Goal: Task Accomplishment & Management: Use online tool/utility

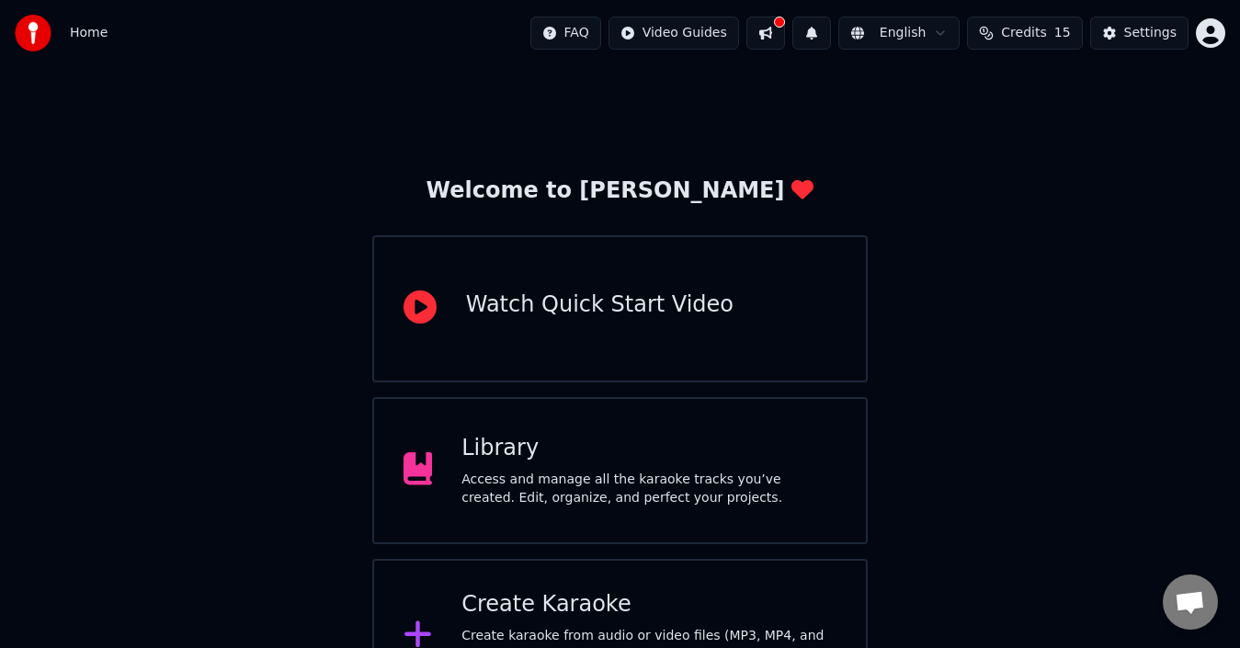
click at [541, 615] on div "Create Karaoke" at bounding box center [649, 604] width 375 height 29
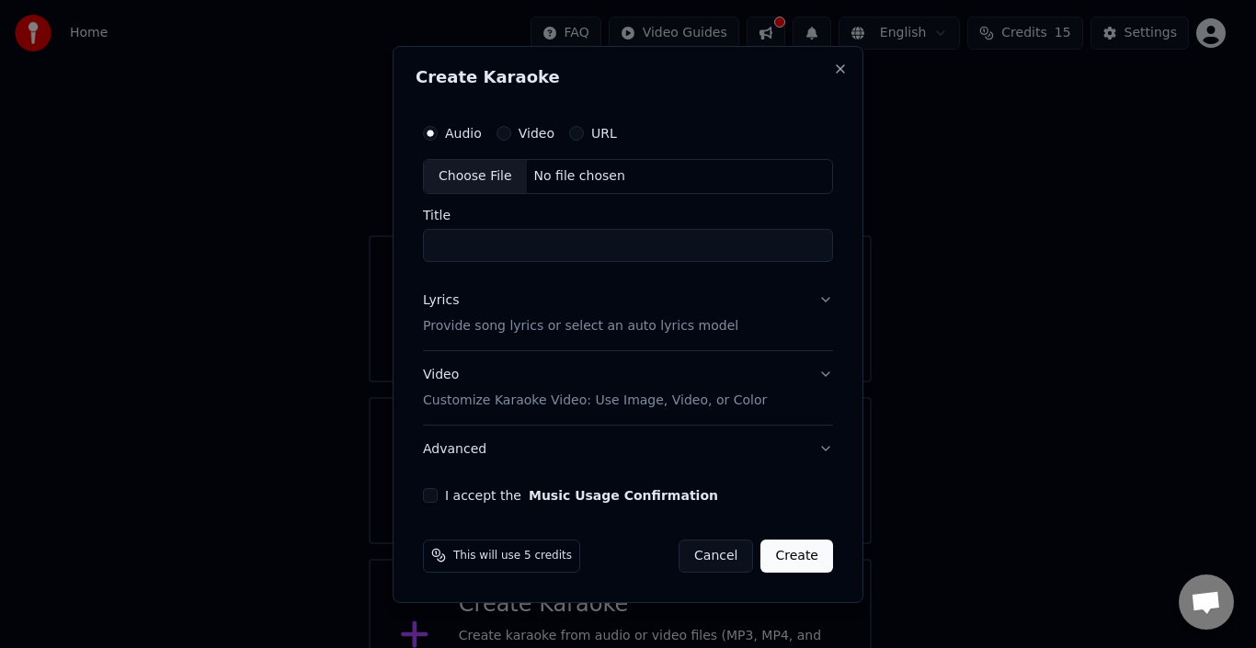
click at [451, 169] on div "Choose File" at bounding box center [475, 176] width 103 height 33
click at [579, 250] on input "**********" at bounding box center [627, 245] width 417 height 33
type input "**********"
click at [844, 69] on button "Close" at bounding box center [844, 69] width 15 height 15
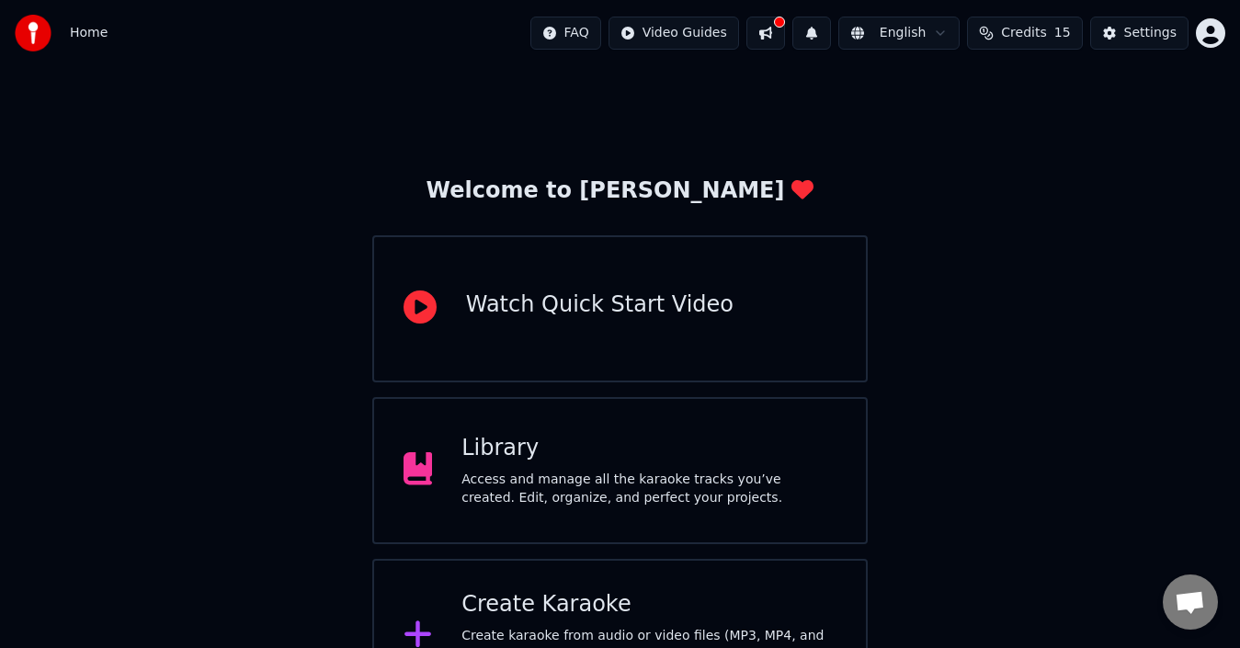
click at [563, 633] on div "Create karaoke from audio or video files (MP3, MP4, and more), or paste a URL t…" at bounding box center [649, 654] width 375 height 55
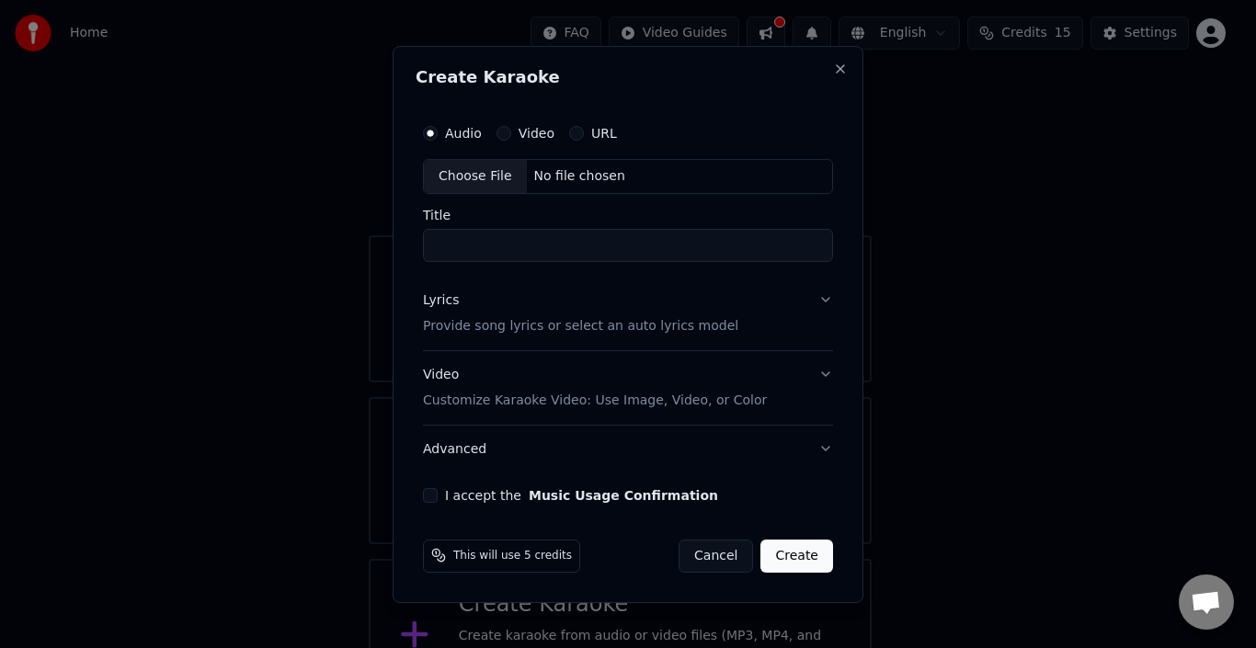
click at [434, 180] on div "Choose File" at bounding box center [475, 176] width 103 height 33
click at [579, 250] on input "**********" at bounding box center [627, 245] width 417 height 33
type input "**********"
click at [823, 296] on button "Lyrics Provide song lyrics or select an auto lyrics model" at bounding box center [627, 314] width 417 height 74
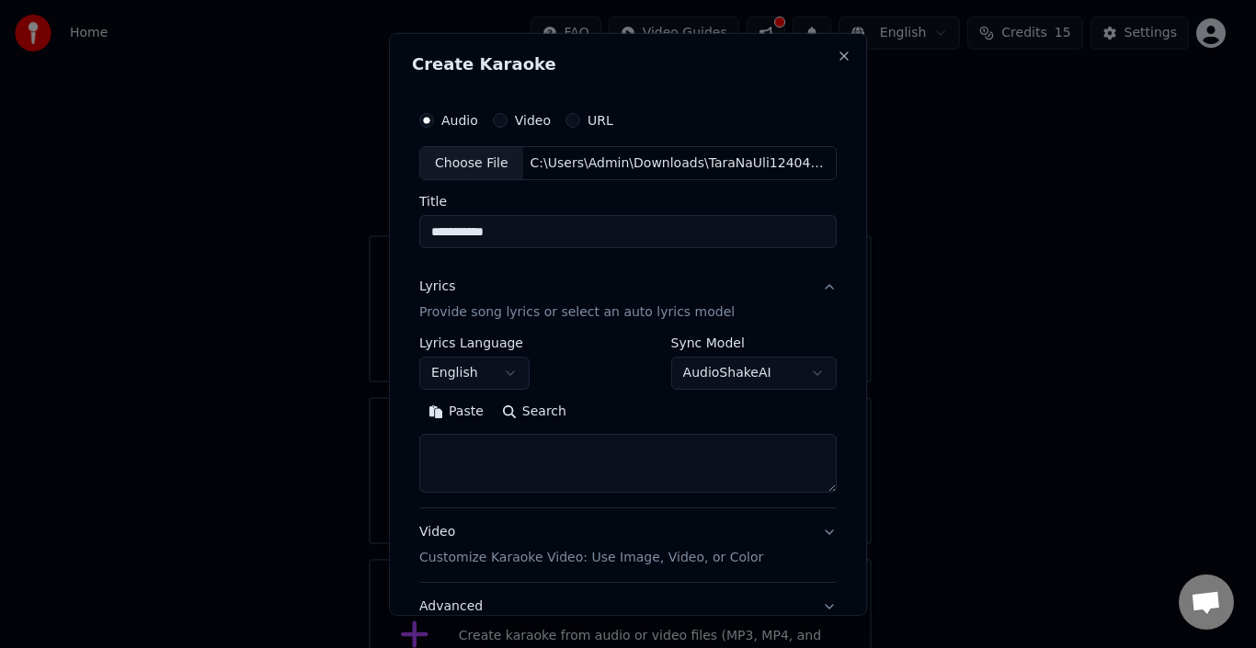
click at [496, 372] on button "English" at bounding box center [474, 373] width 110 height 33
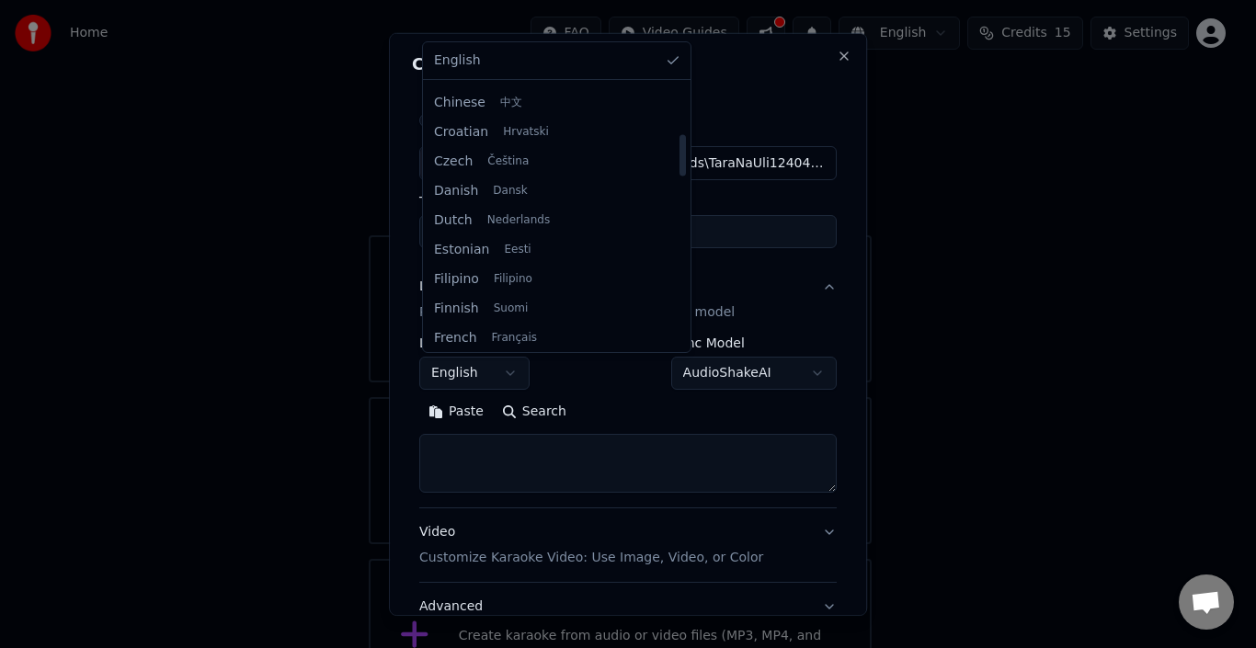
scroll to position [368, 0]
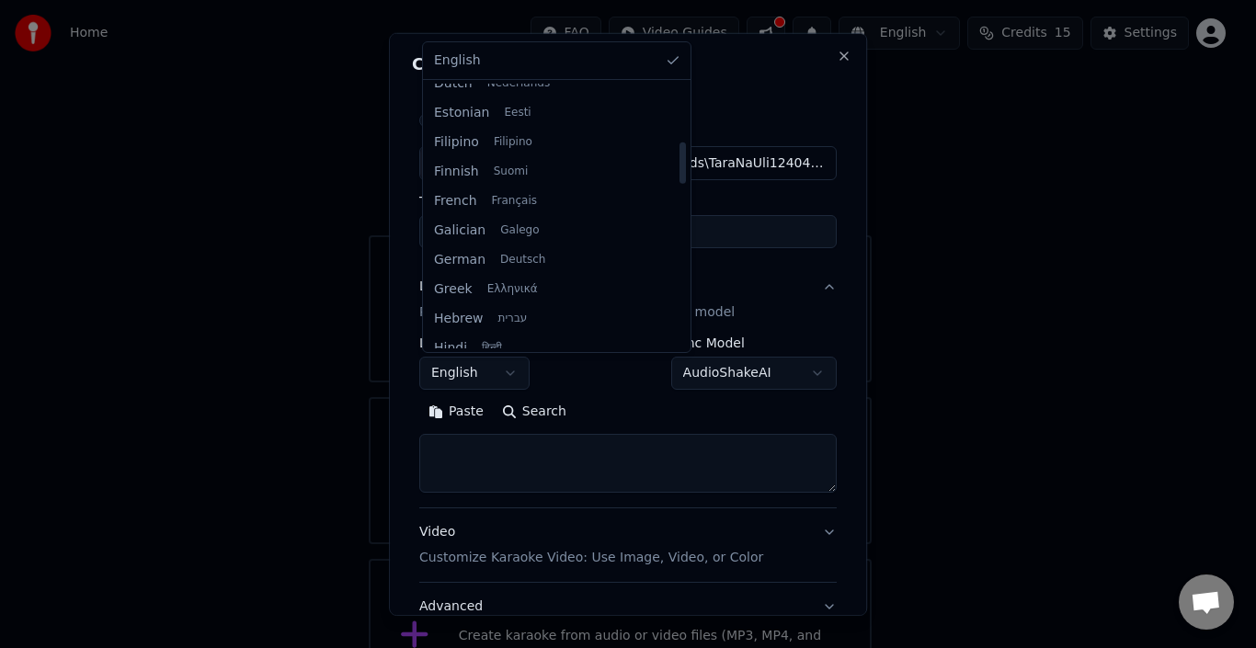
select select "**"
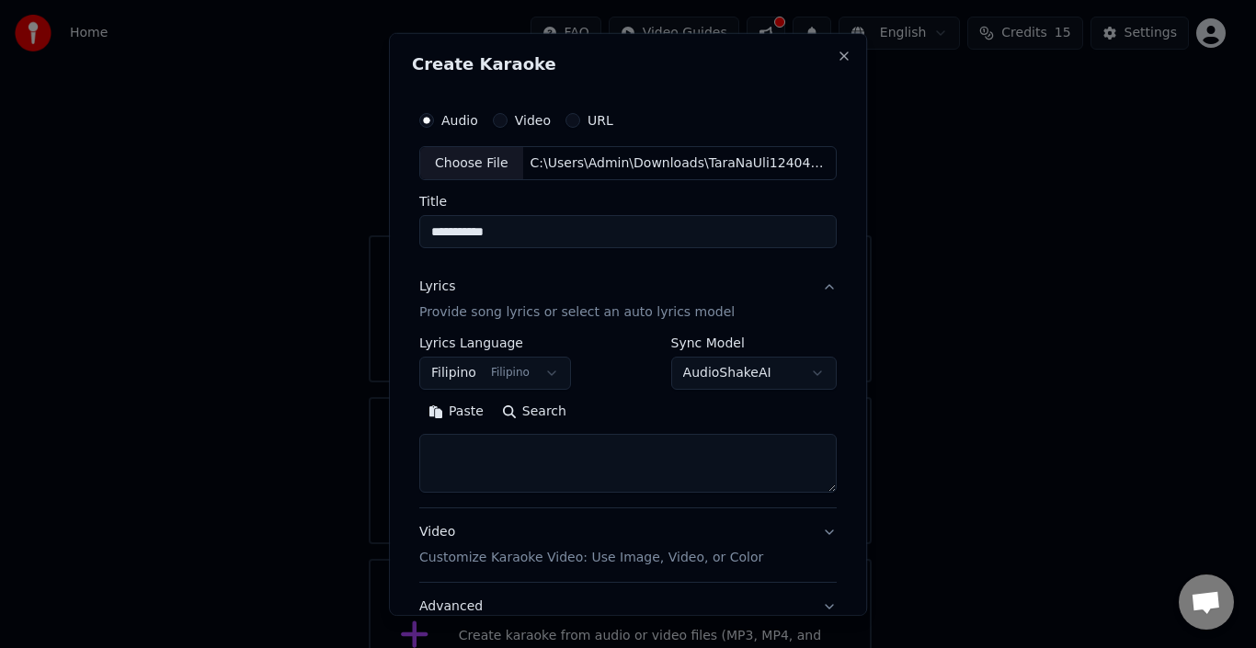
click at [459, 411] on button "Paste" at bounding box center [456, 411] width 74 height 29
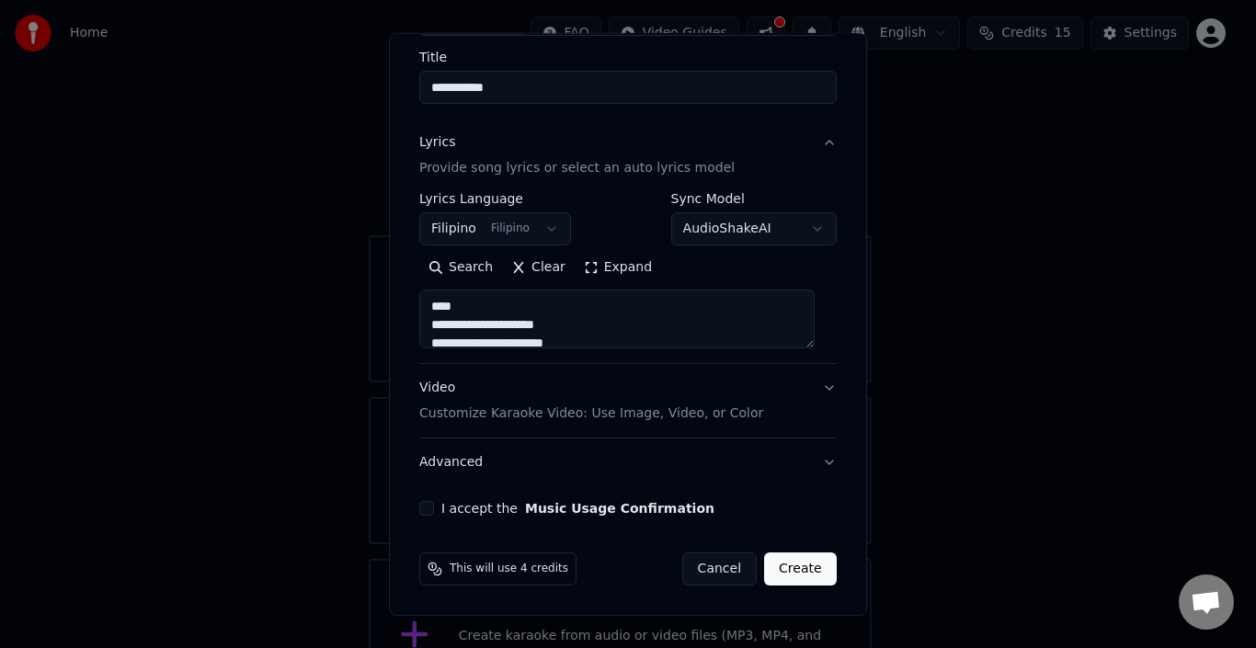
click at [810, 380] on button "Video Customize Karaoke Video: Use Image, Video, or Color" at bounding box center [627, 401] width 417 height 74
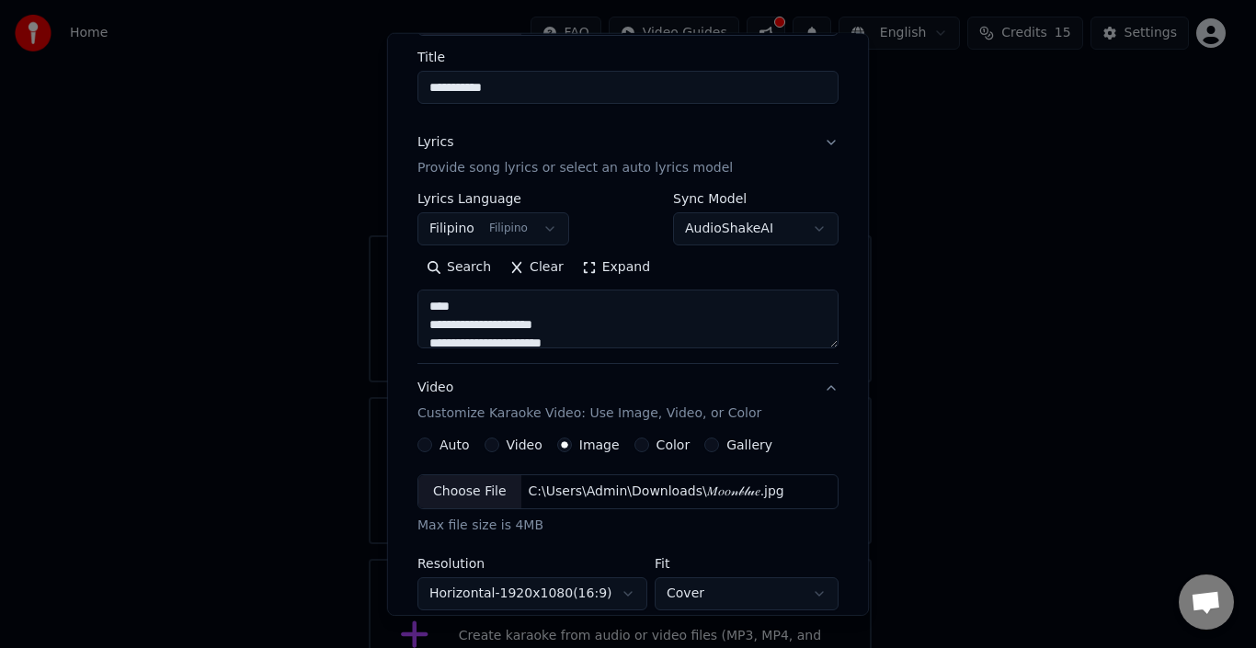
type textarea "**********"
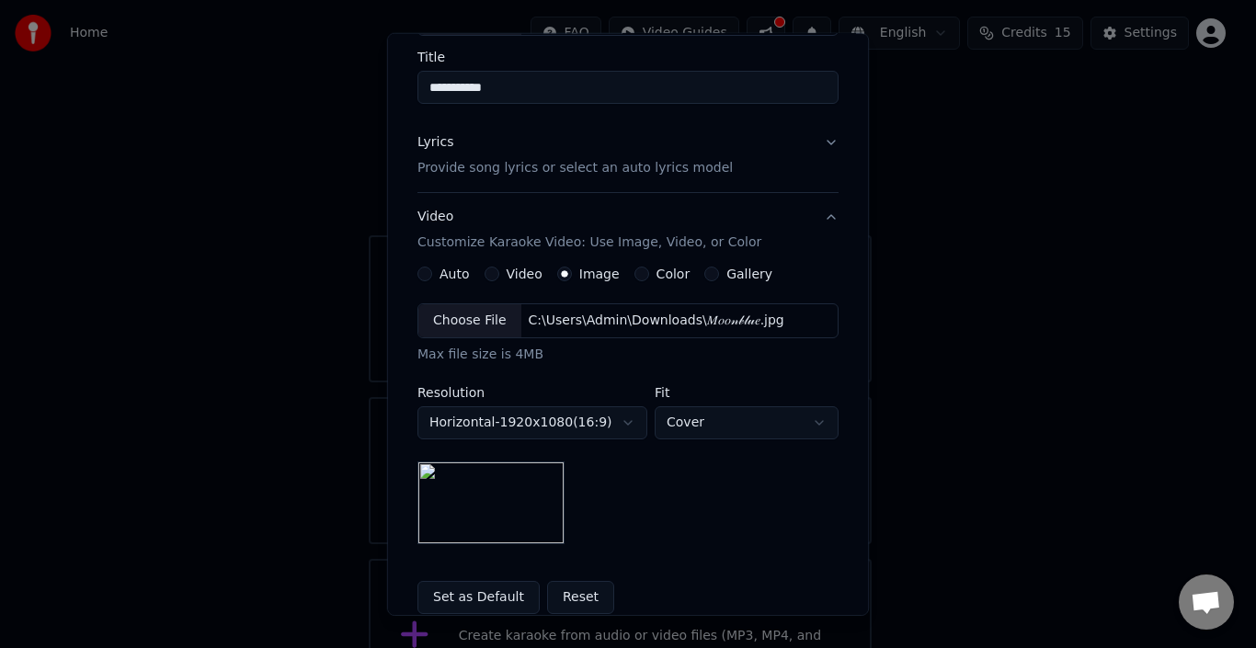
click at [448, 325] on div "Choose File" at bounding box center [469, 320] width 103 height 33
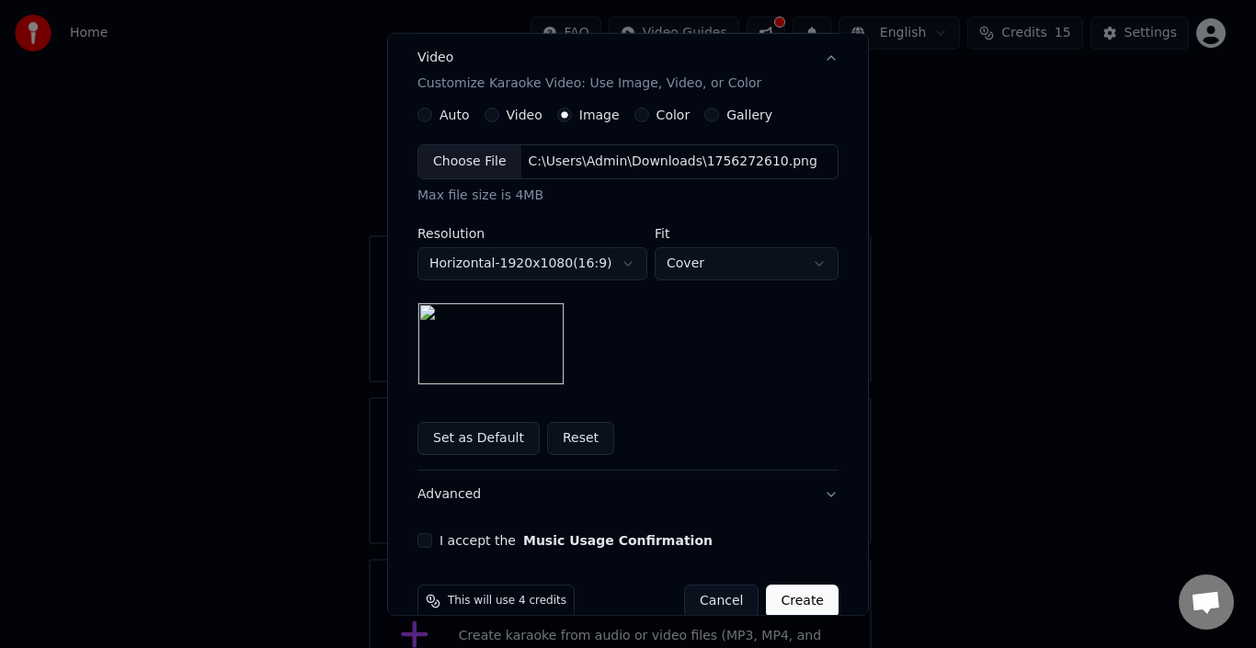
scroll to position [336, 0]
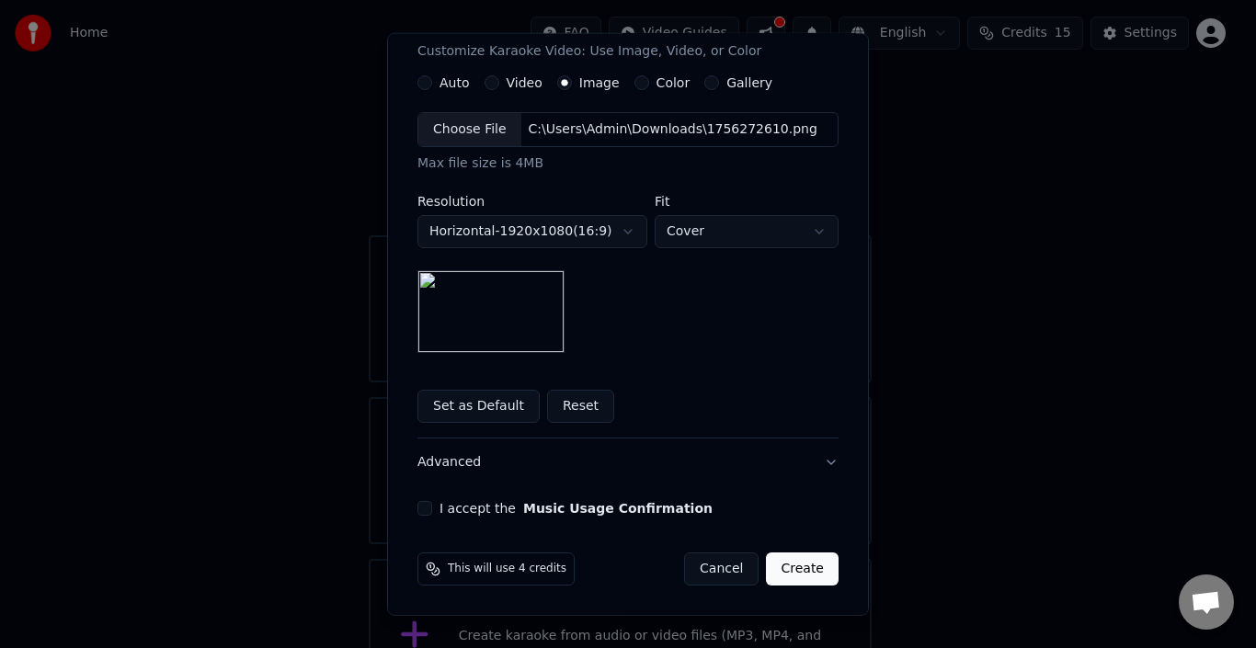
click at [417, 509] on button "I accept the Music Usage Confirmation" at bounding box center [424, 508] width 15 height 15
click at [792, 559] on button "Create" at bounding box center [802, 569] width 73 height 33
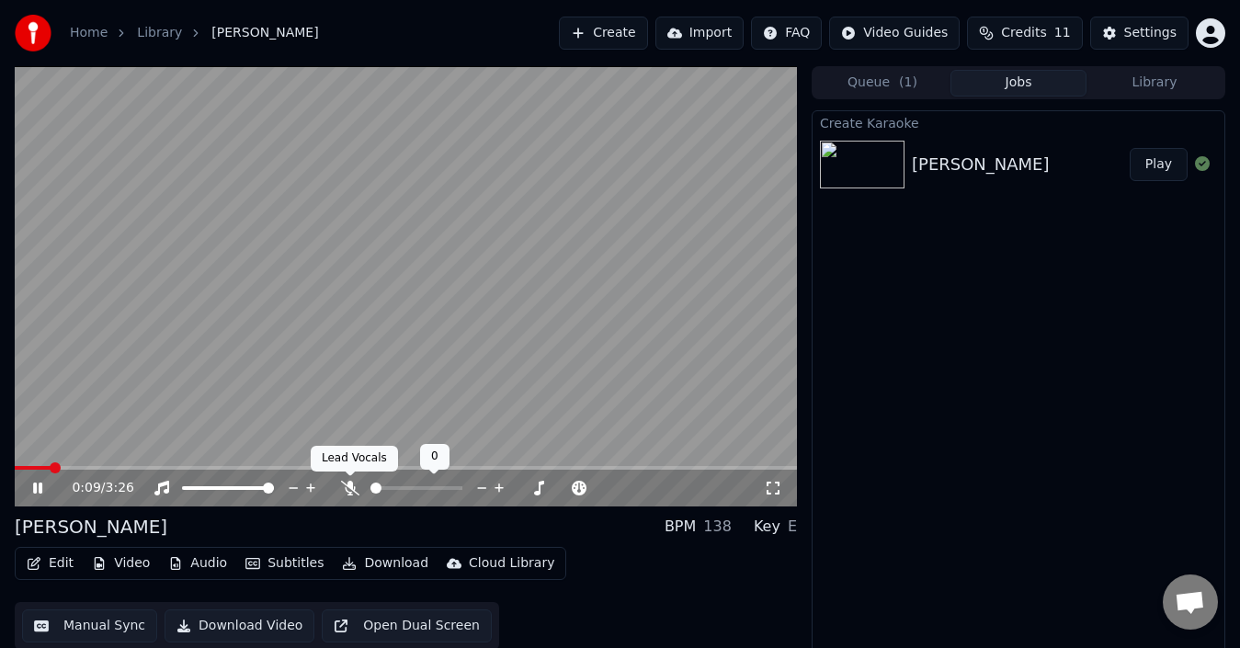
click at [349, 488] on icon at bounding box center [350, 488] width 18 height 15
click at [467, 243] on video at bounding box center [406, 286] width 782 height 440
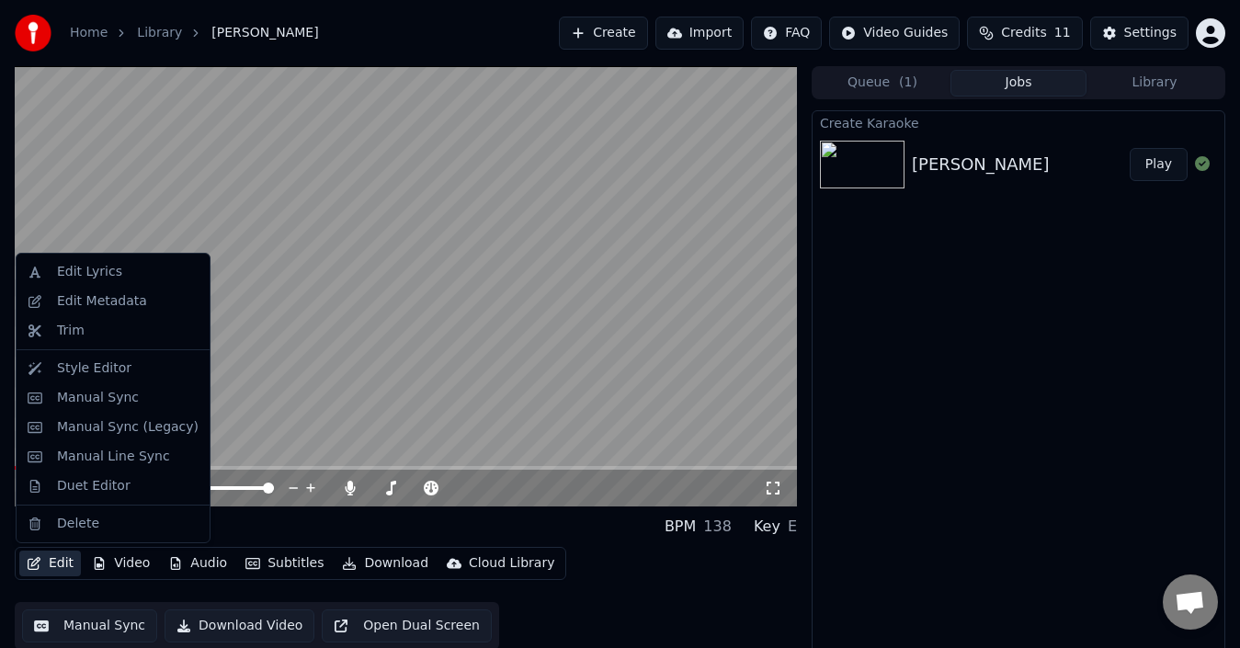
click at [64, 569] on button "Edit" at bounding box center [50, 564] width 62 height 26
click at [127, 308] on div "Edit Metadata" at bounding box center [102, 301] width 90 height 18
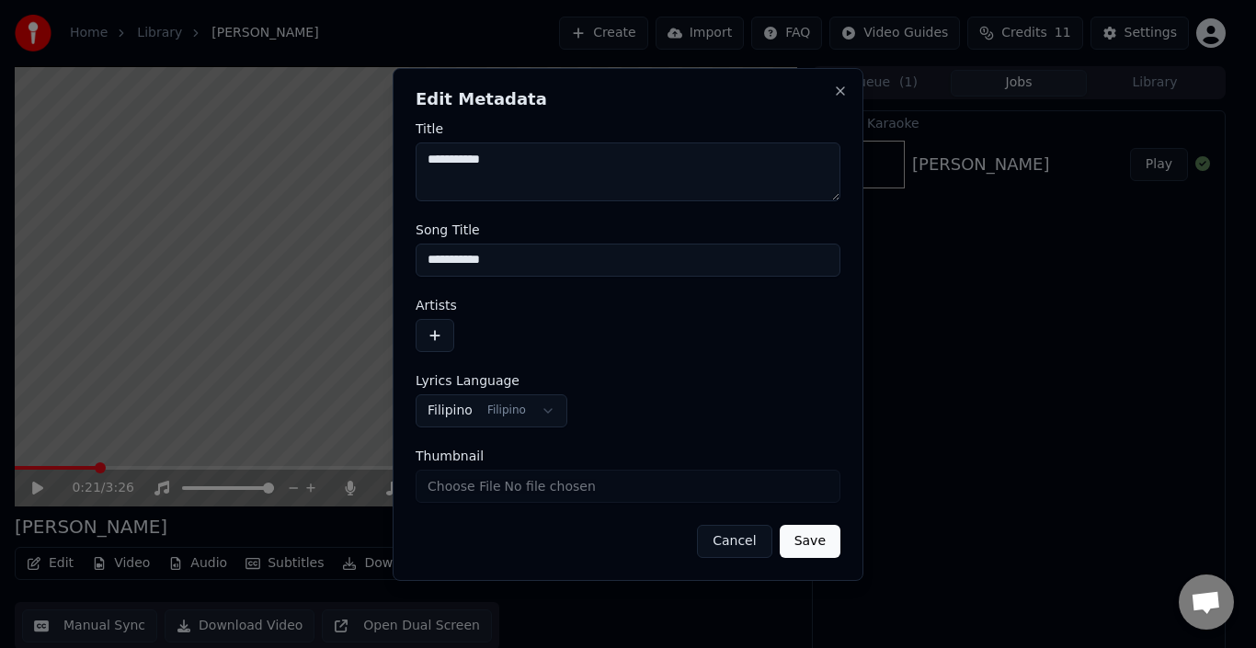
click at [431, 331] on button "button" at bounding box center [435, 335] width 39 height 33
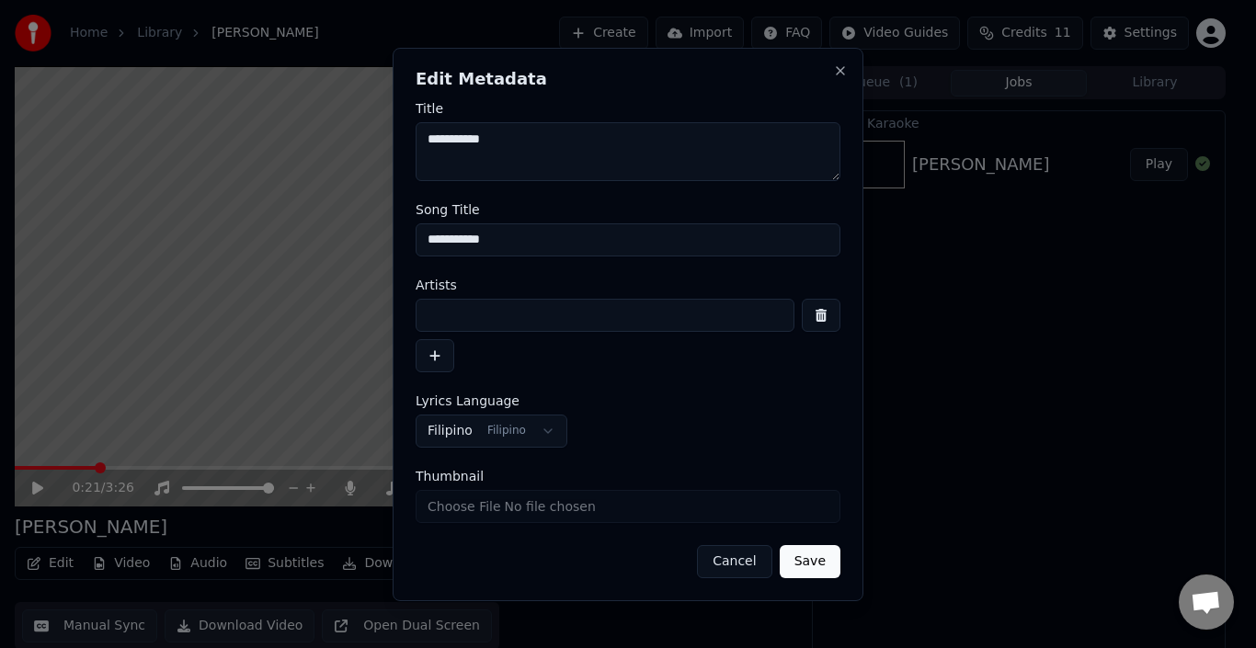
click at [481, 329] on input at bounding box center [605, 315] width 379 height 33
type input "*******"
click at [518, 508] on input "Thumbnail" at bounding box center [628, 506] width 425 height 33
type input "**********"
click at [826, 574] on button "Save" at bounding box center [810, 561] width 61 height 33
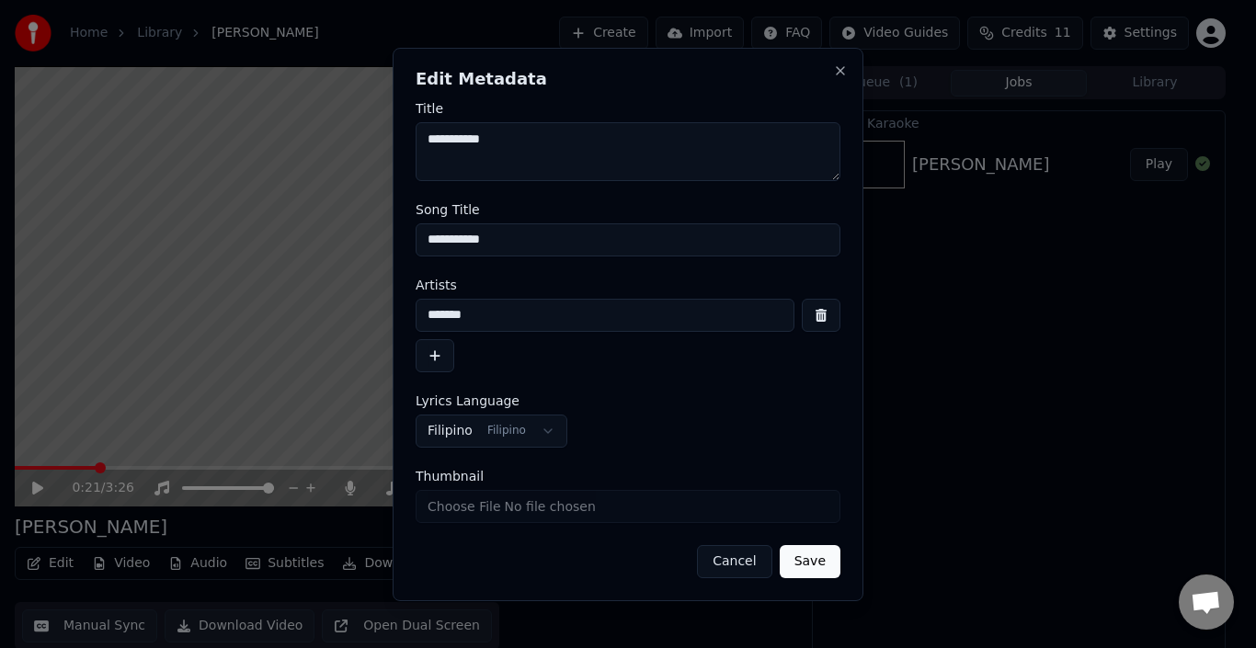
click at [821, 560] on div "Cancel Save" at bounding box center [628, 561] width 425 height 33
click at [815, 555] on div "Cancel Save" at bounding box center [628, 561] width 425 height 33
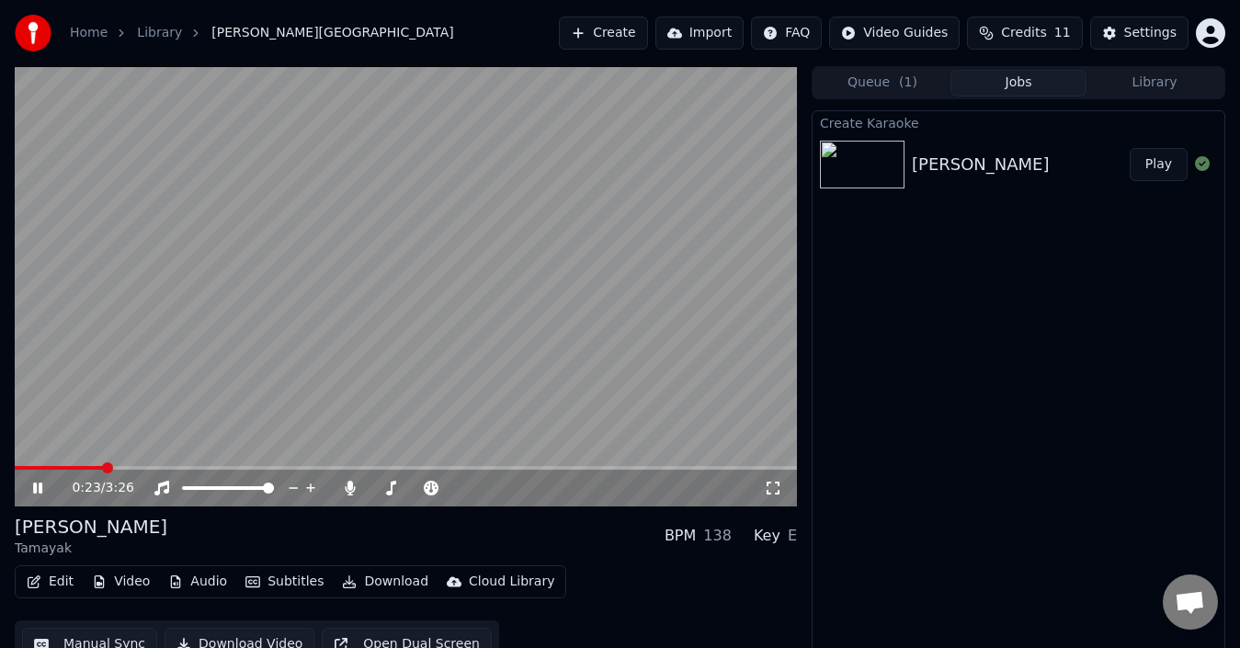
click at [337, 333] on video at bounding box center [406, 286] width 782 height 440
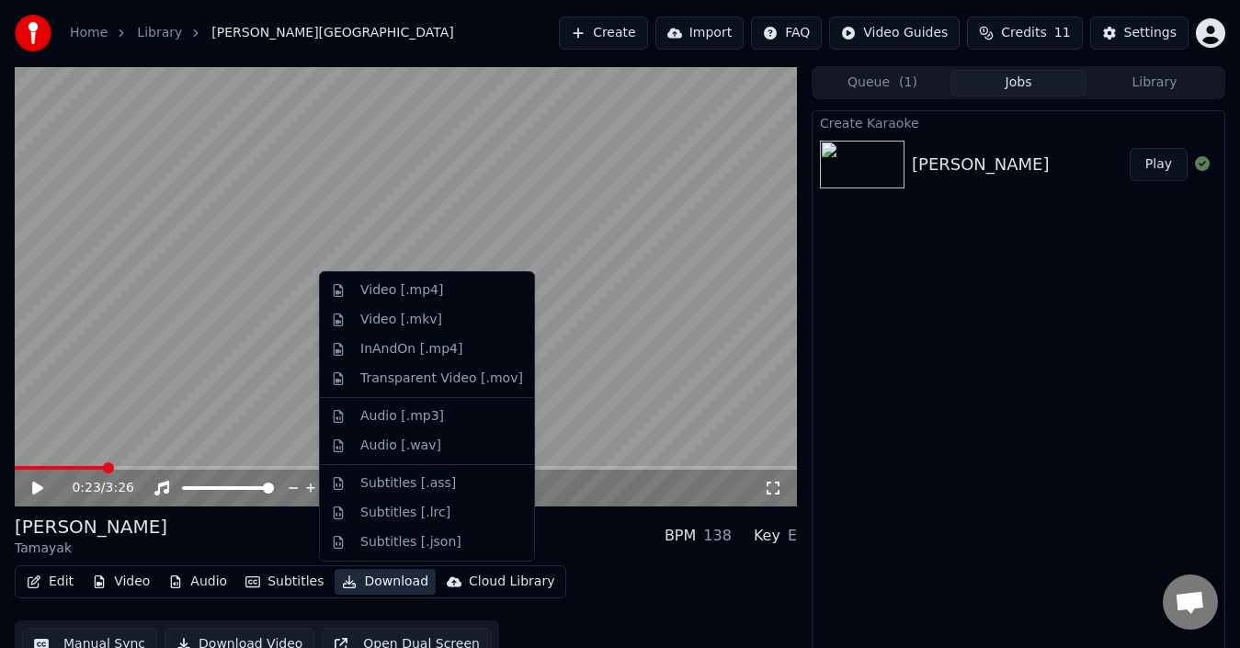
click at [390, 593] on button "Download" at bounding box center [385, 582] width 101 height 26
click at [407, 297] on div "Video [.mp4]" at bounding box center [401, 290] width 83 height 18
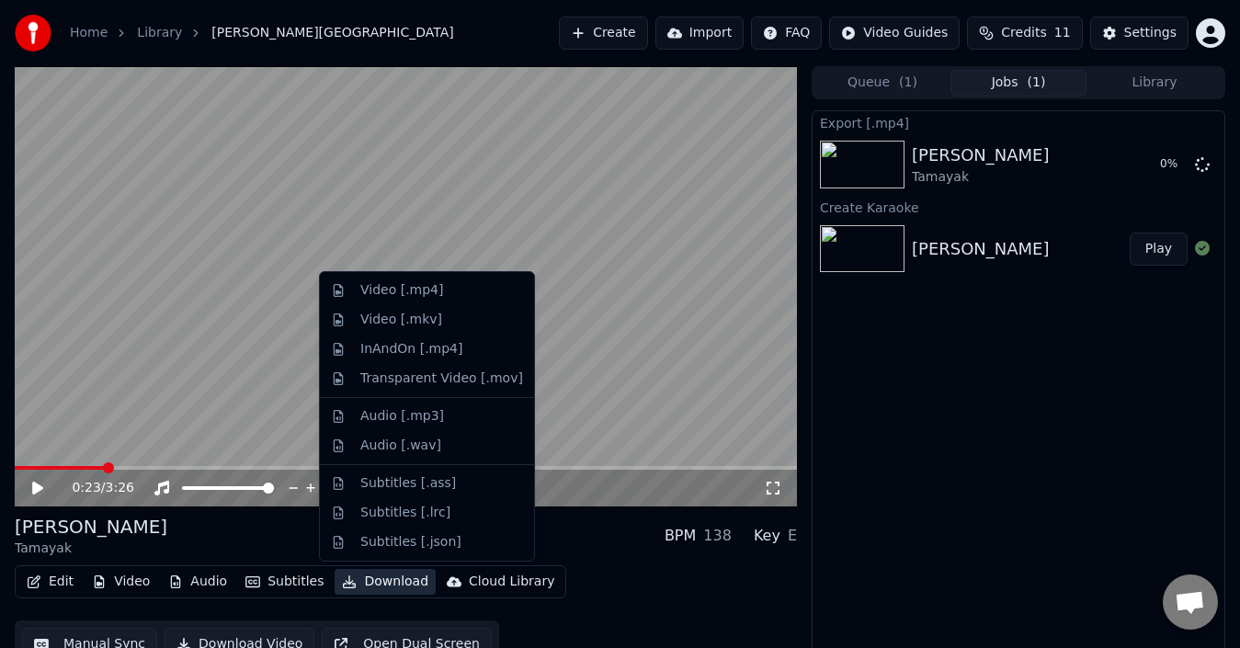
click at [388, 578] on button "Download" at bounding box center [385, 582] width 101 height 26
click at [439, 518] on div "Subtitles [.lrc]" at bounding box center [441, 513] width 163 height 18
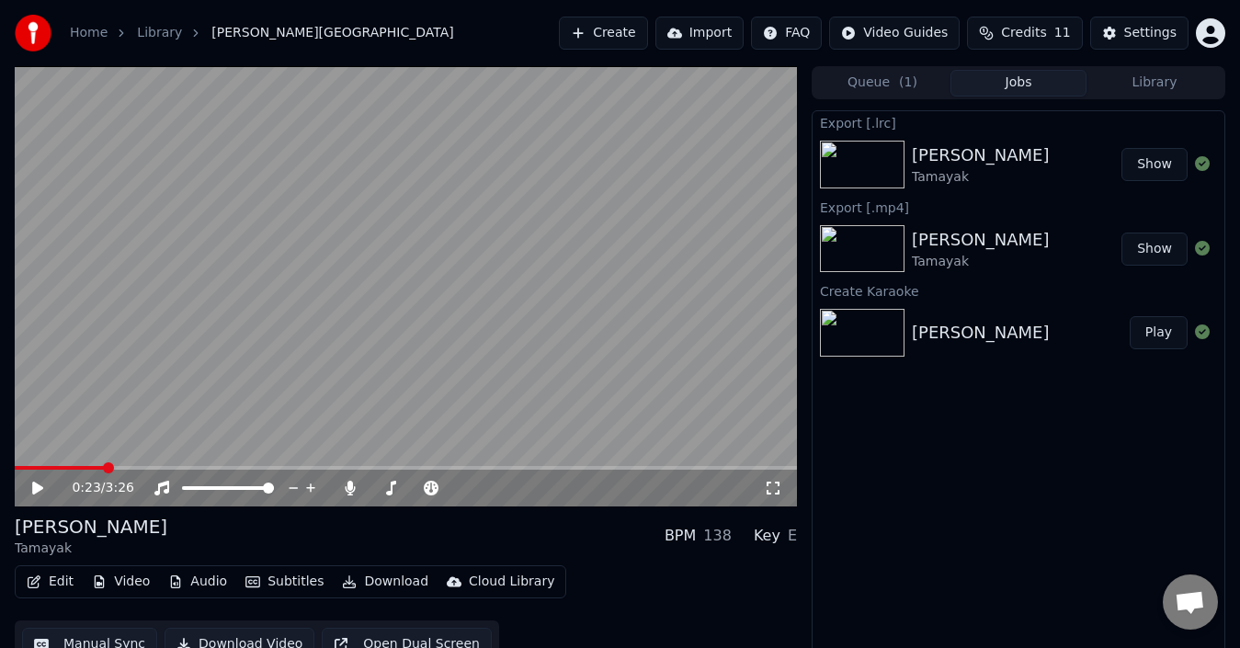
click at [1154, 249] on button "Show" at bounding box center [1155, 249] width 66 height 33
click at [349, 490] on icon at bounding box center [350, 488] width 18 height 15
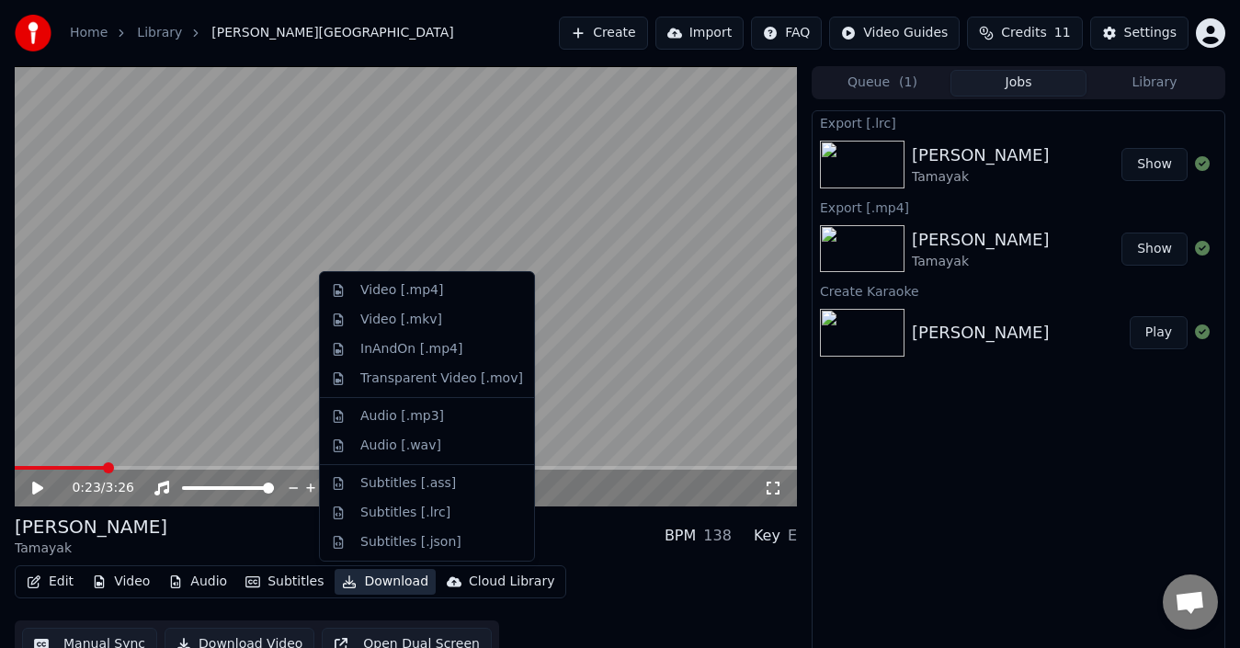
click at [376, 586] on button "Download" at bounding box center [385, 582] width 101 height 26
click at [394, 297] on div "Video [.mp4]" at bounding box center [401, 290] width 83 height 18
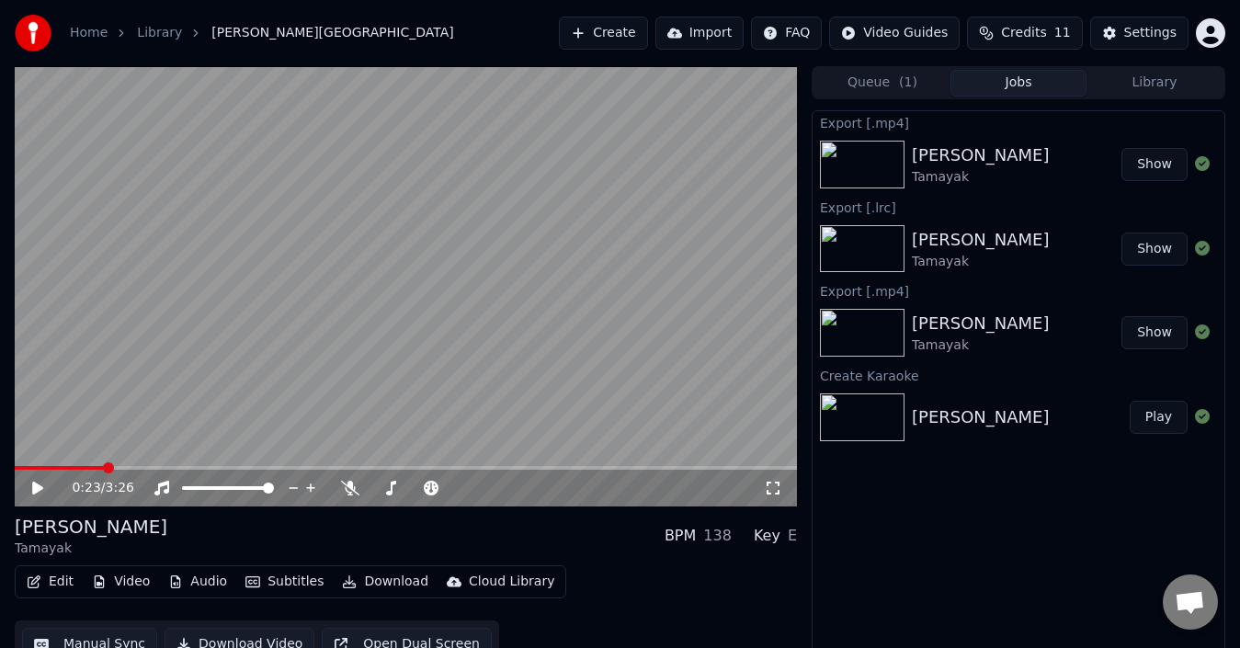
click at [620, 35] on button "Create" at bounding box center [603, 33] width 89 height 33
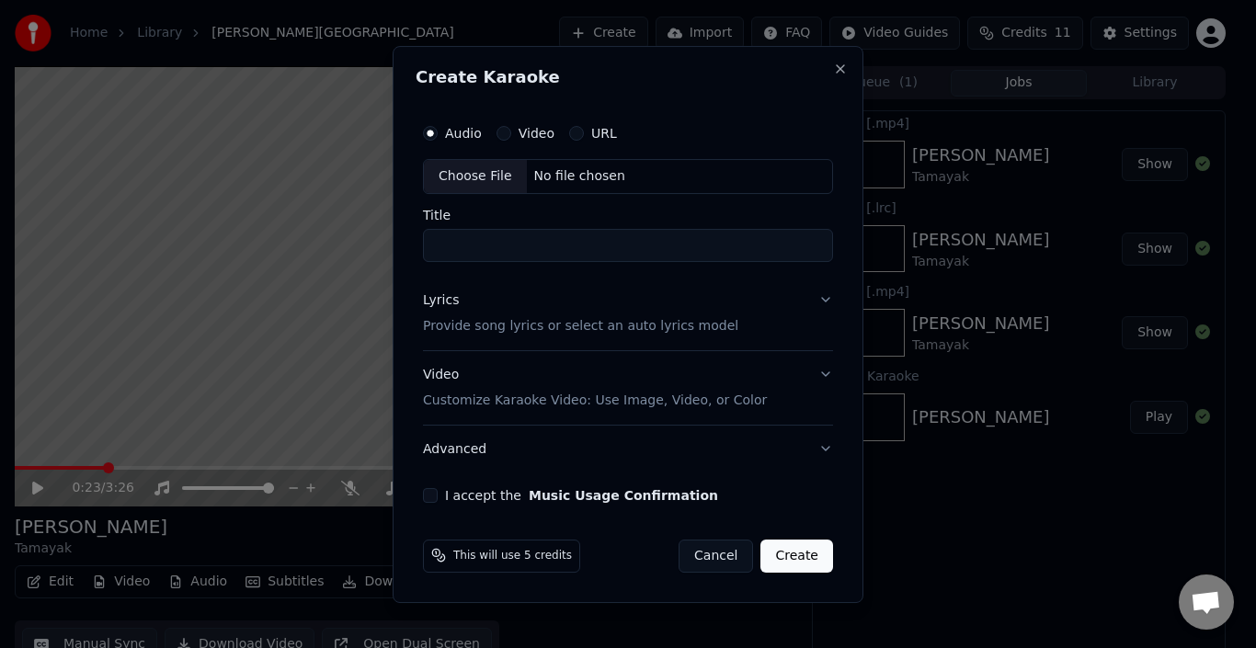
click at [464, 181] on div "Choose File" at bounding box center [475, 176] width 103 height 33
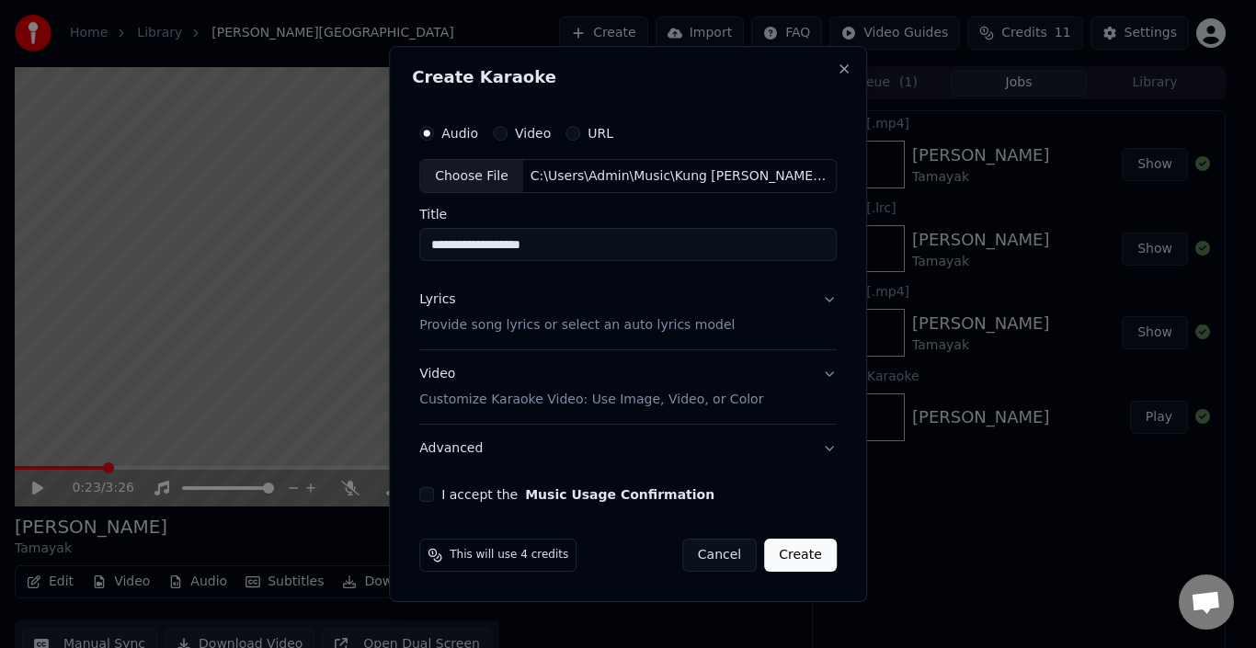
click at [575, 245] on input "**********" at bounding box center [627, 245] width 417 height 33
click at [473, 238] on input "**********" at bounding box center [627, 245] width 417 height 33
type input "*********"
click at [826, 306] on button "Lyrics Provide song lyrics or select an auto lyrics model" at bounding box center [627, 314] width 417 height 74
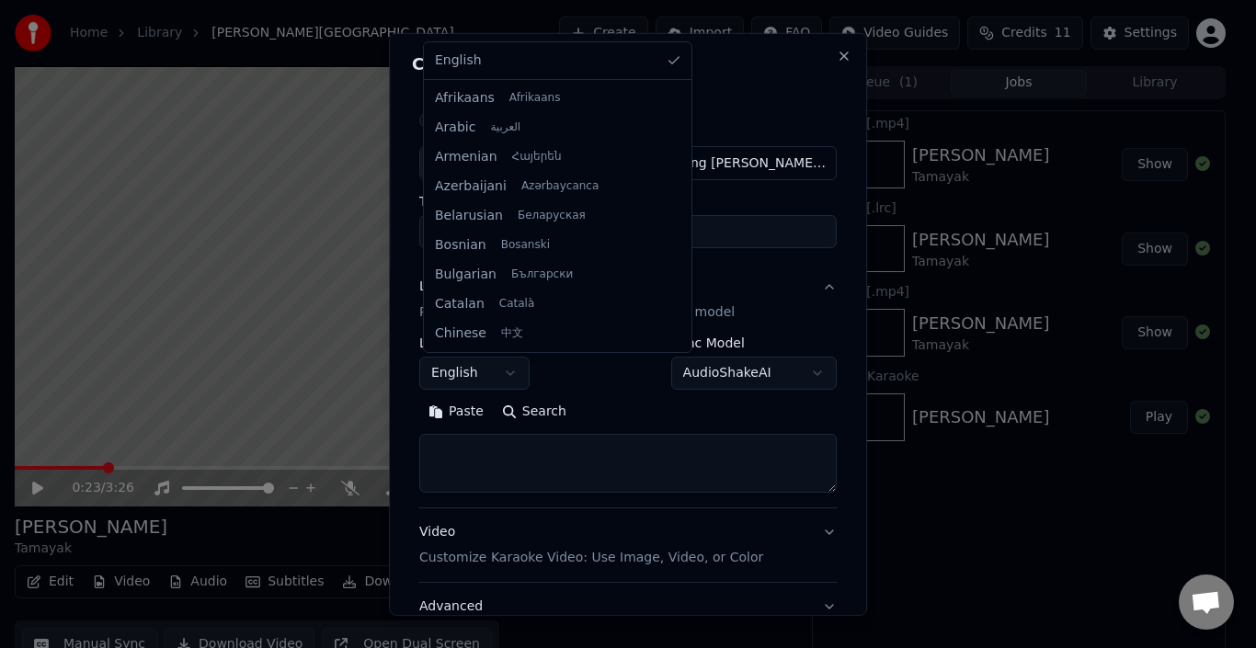
click at [521, 362] on body "**********" at bounding box center [620, 324] width 1240 height 648
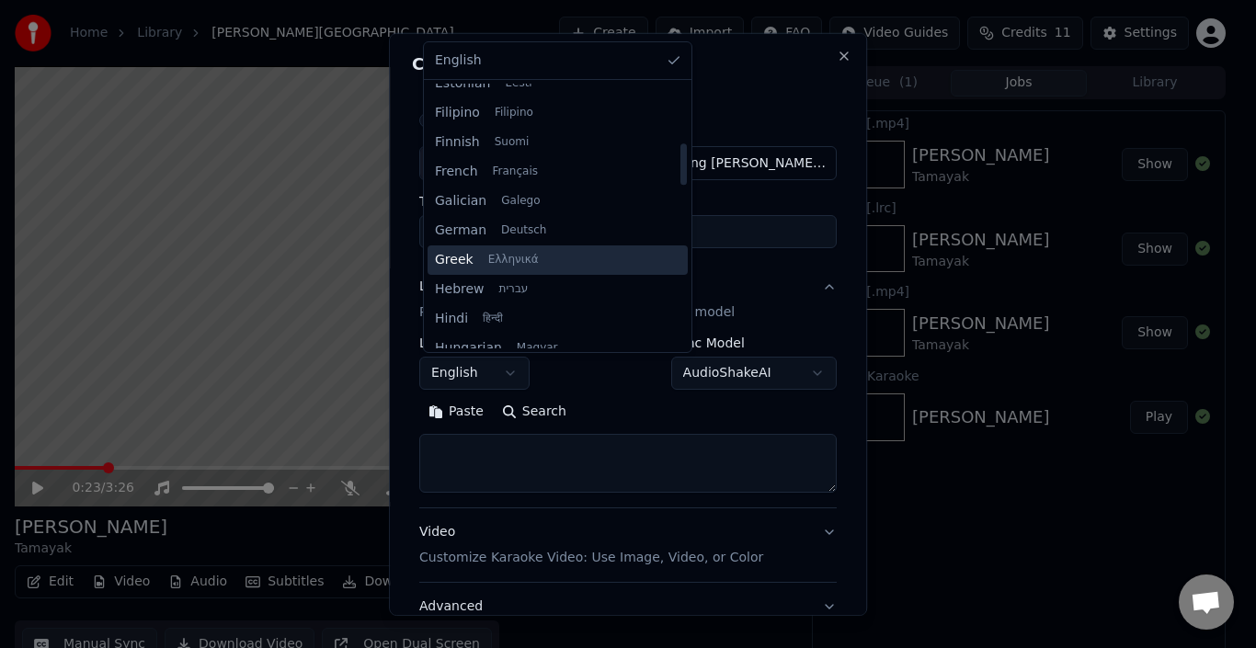
scroll to position [368, 0]
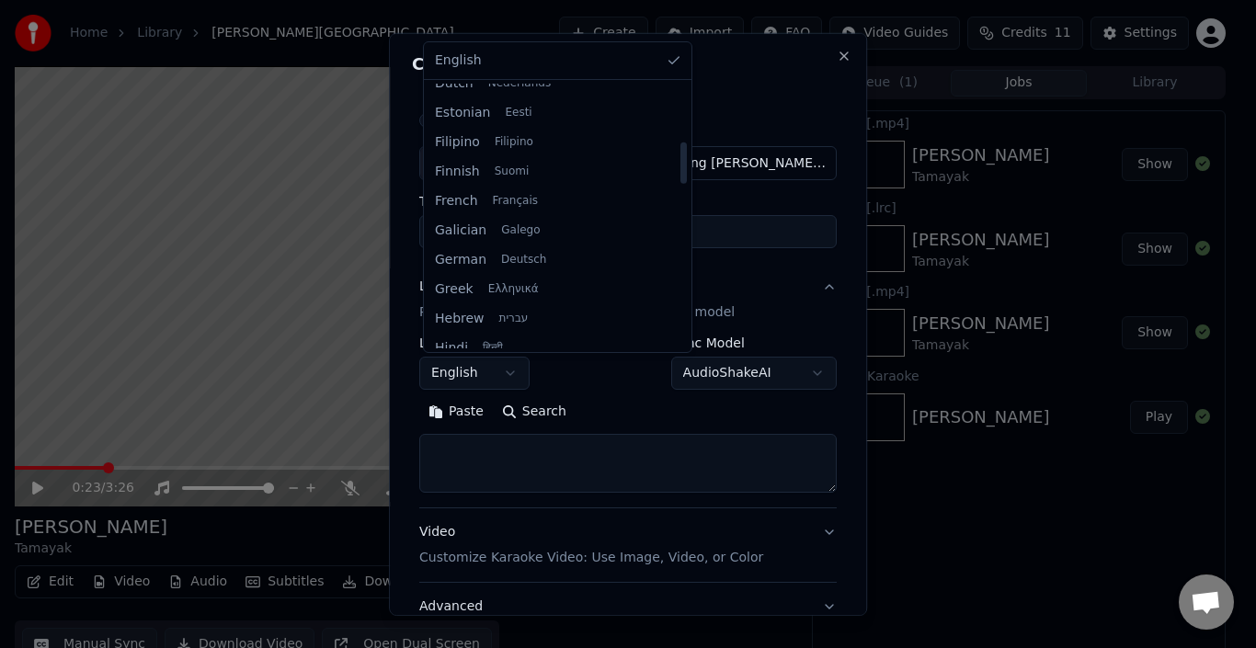
select select "**"
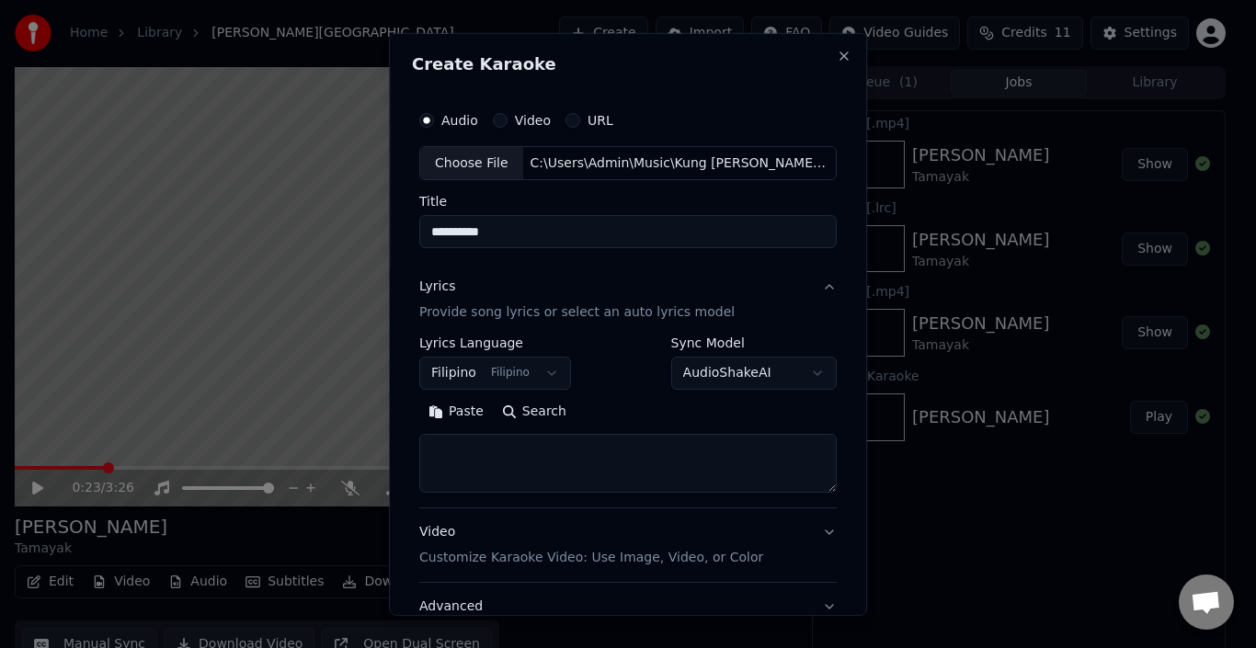
click at [468, 410] on button "Paste" at bounding box center [456, 411] width 74 height 29
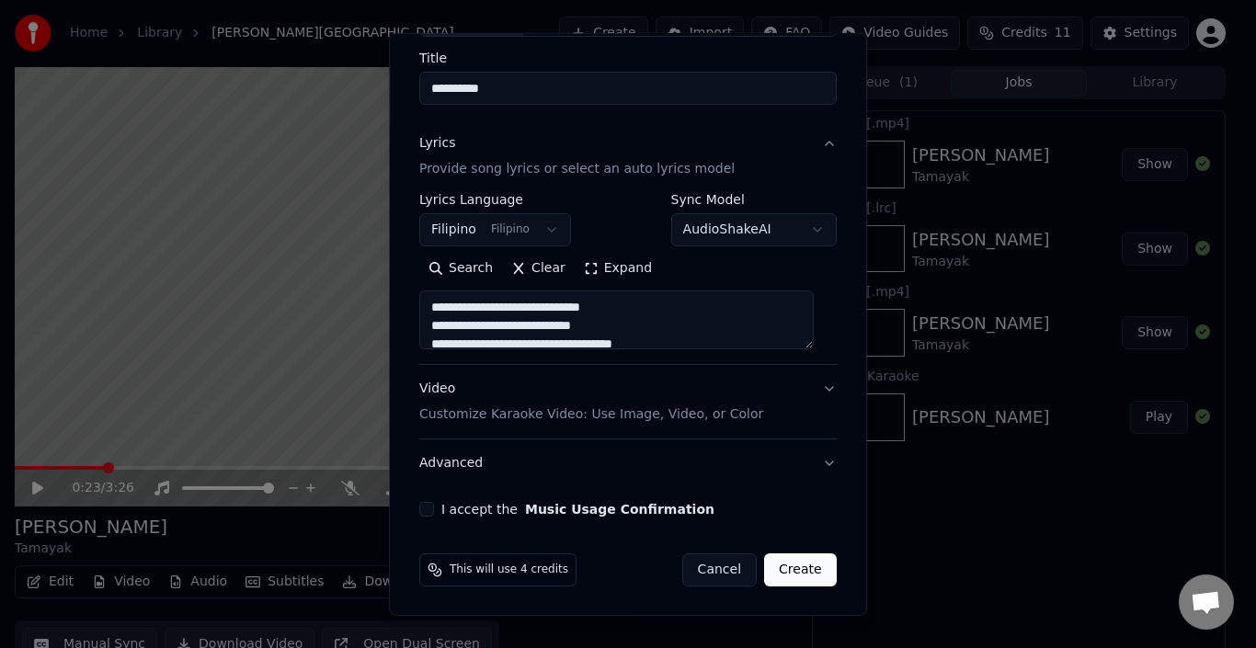
scroll to position [144, 0]
click at [798, 383] on button "Video Customize Karaoke Video: Use Image, Video, or Color" at bounding box center [627, 401] width 417 height 74
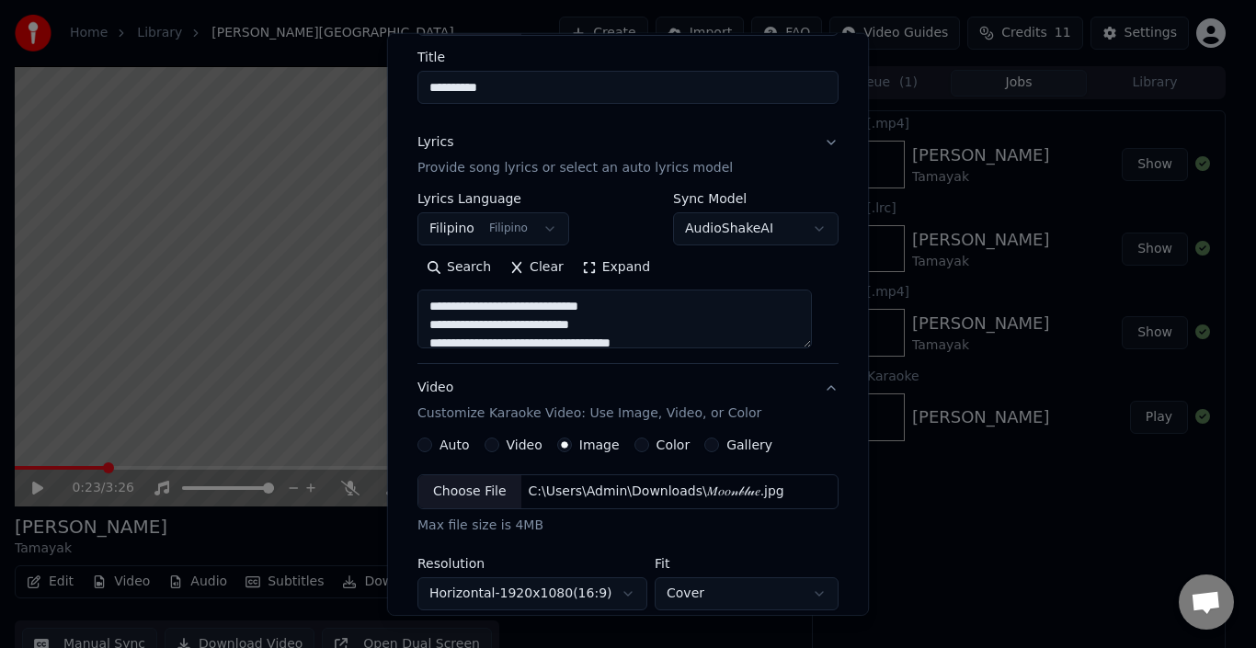
type textarea "**********"
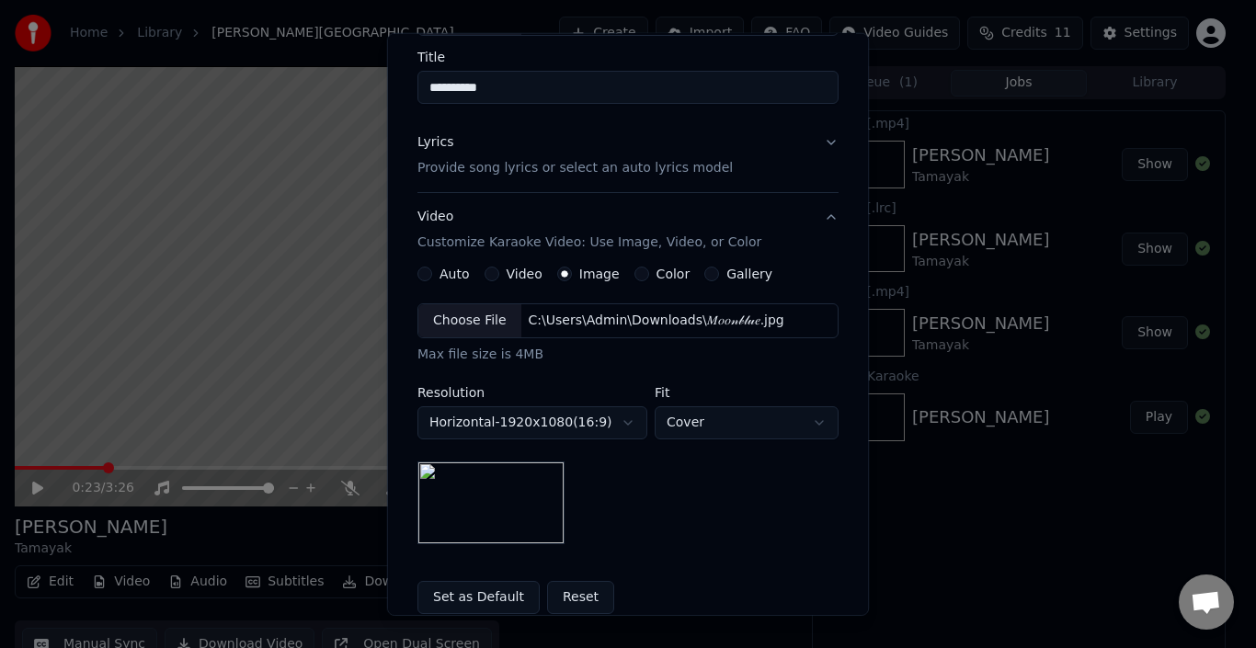
click at [444, 320] on div "Choose File" at bounding box center [469, 320] width 103 height 33
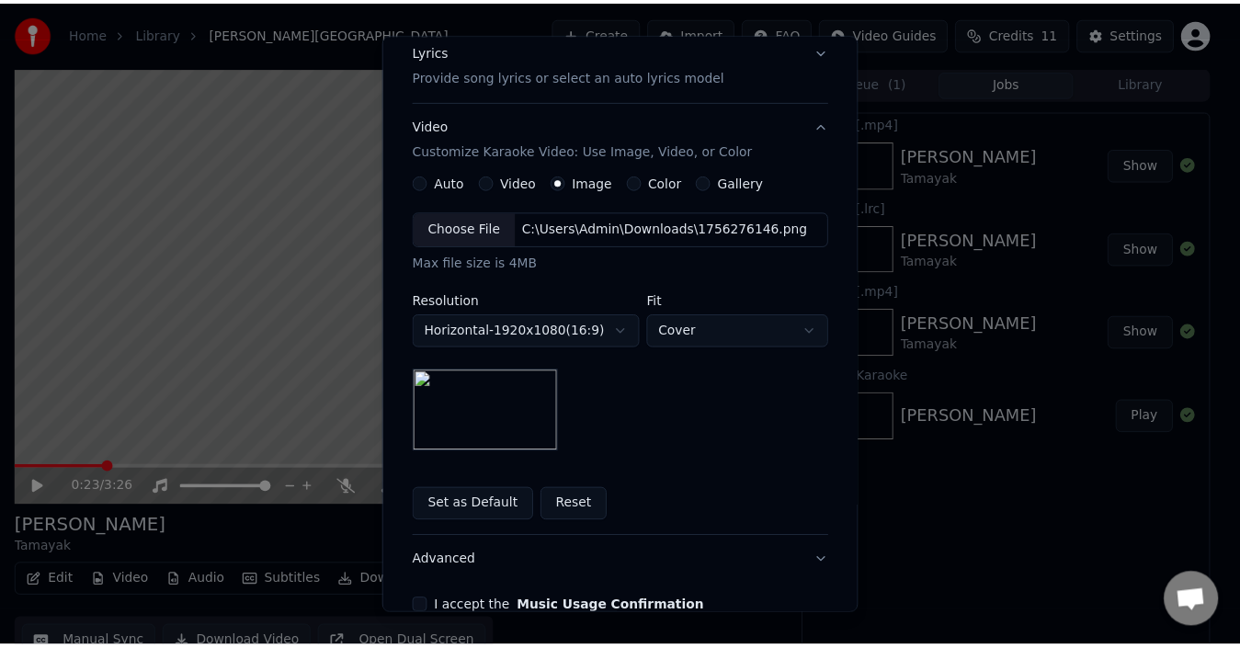
scroll to position [336, 0]
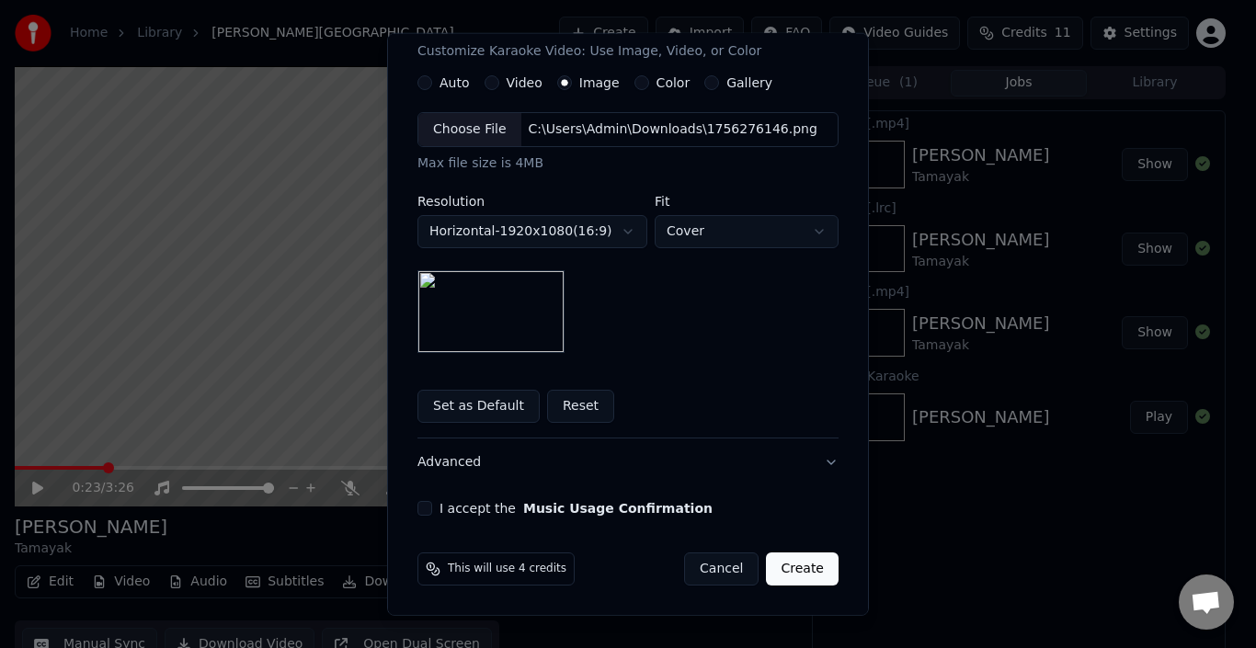
click at [419, 501] on button "I accept the Music Usage Confirmation" at bounding box center [424, 508] width 15 height 15
click at [798, 576] on button "Create" at bounding box center [802, 569] width 73 height 33
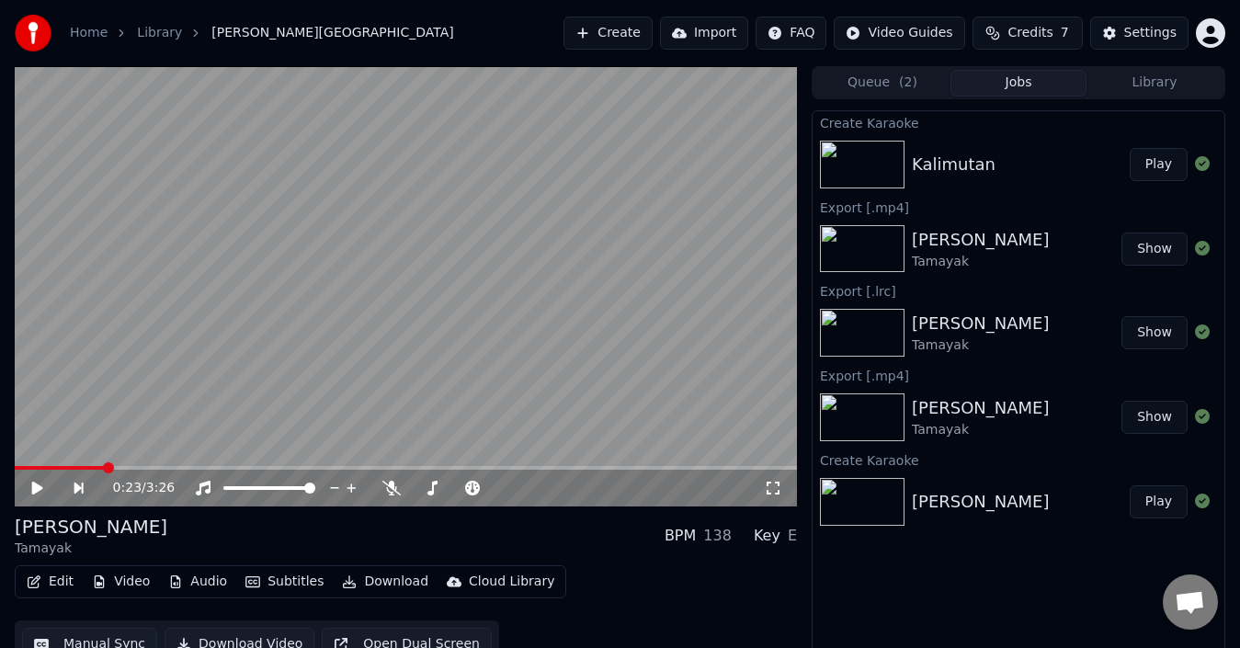
click at [372, 284] on video at bounding box center [406, 286] width 782 height 440
click at [434, 269] on video at bounding box center [406, 286] width 782 height 440
click at [387, 580] on button "Download" at bounding box center [385, 582] width 101 height 26
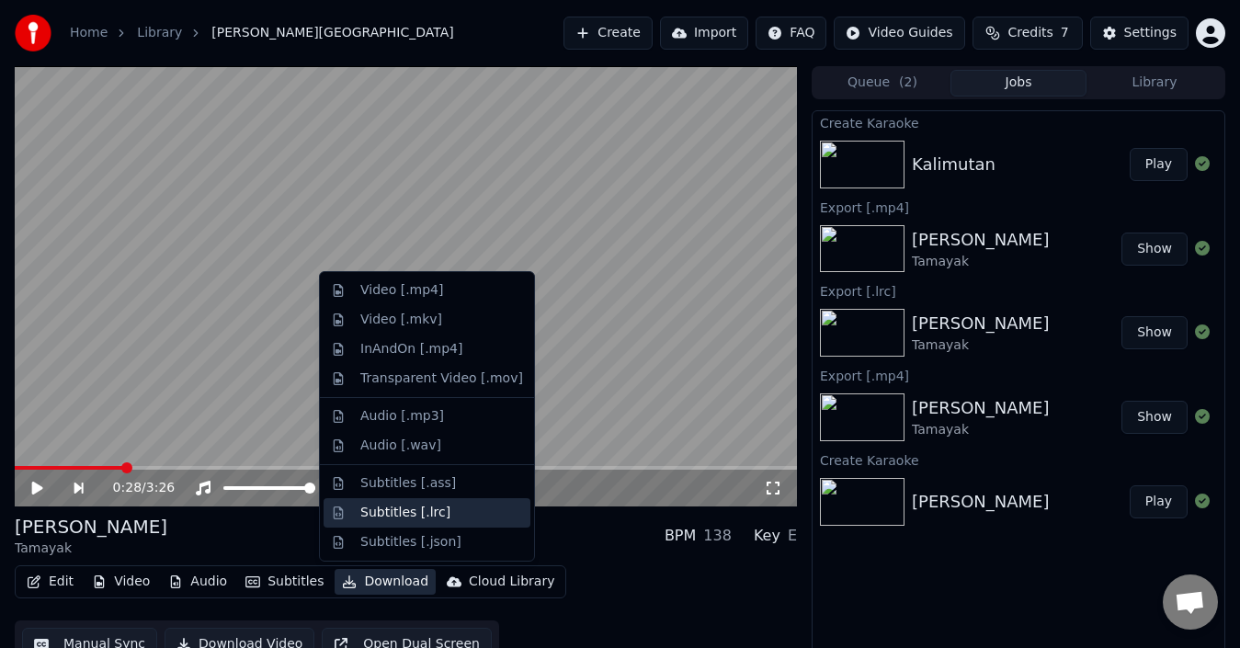
click at [441, 516] on div "Subtitles [.lrc]" at bounding box center [441, 513] width 163 height 18
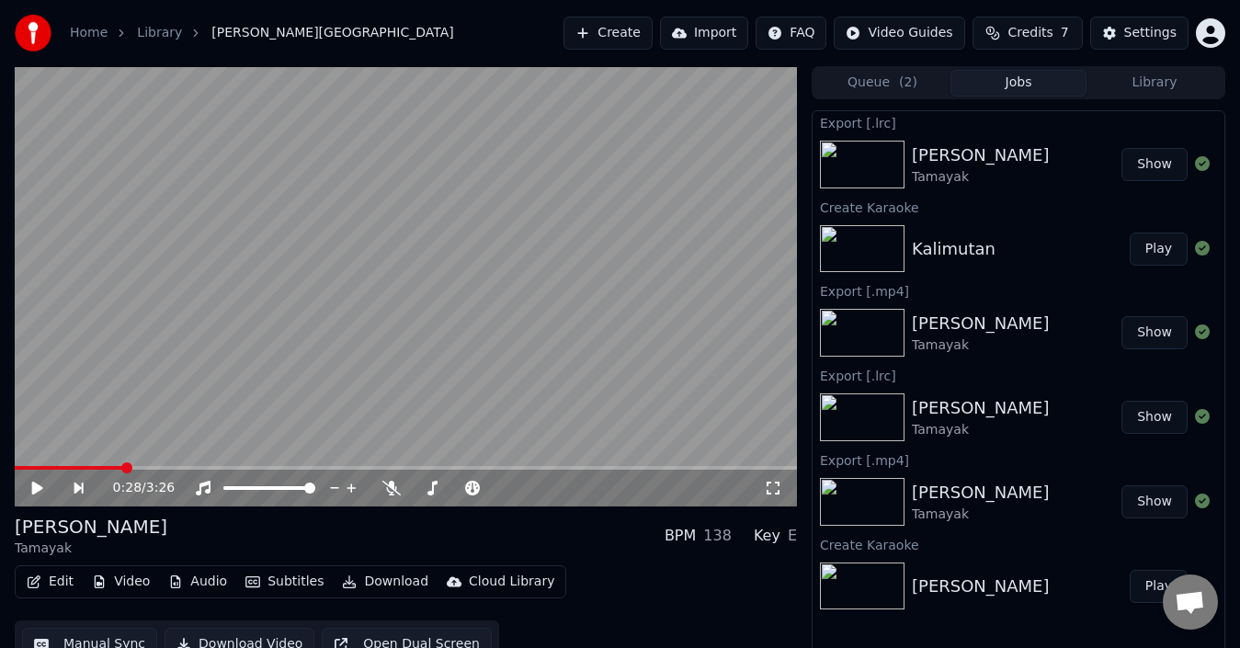
click at [1165, 250] on button "Play" at bounding box center [1159, 249] width 58 height 33
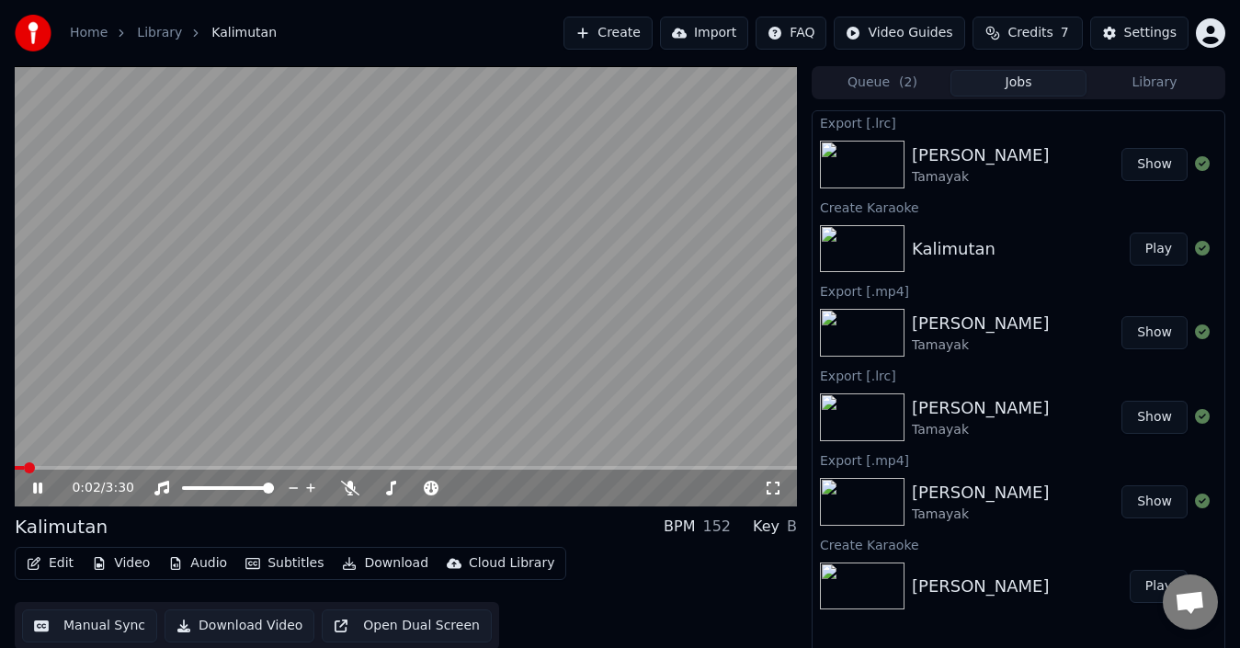
click at [496, 393] on video at bounding box center [406, 286] width 782 height 440
click at [351, 485] on icon at bounding box center [350, 488] width 18 height 15
click at [405, 336] on video at bounding box center [406, 286] width 782 height 440
click at [354, 323] on video at bounding box center [406, 286] width 782 height 440
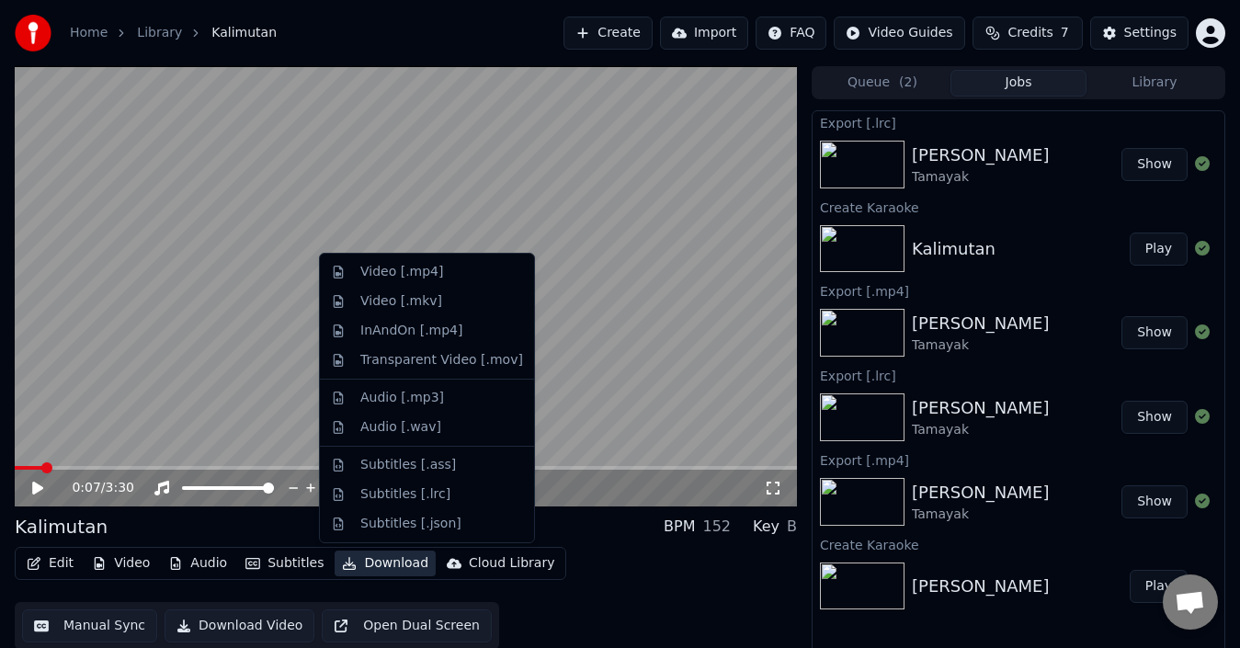
click at [391, 576] on button "Download" at bounding box center [385, 564] width 101 height 26
click at [435, 282] on div "Video [.mp4]" at bounding box center [427, 271] width 207 height 29
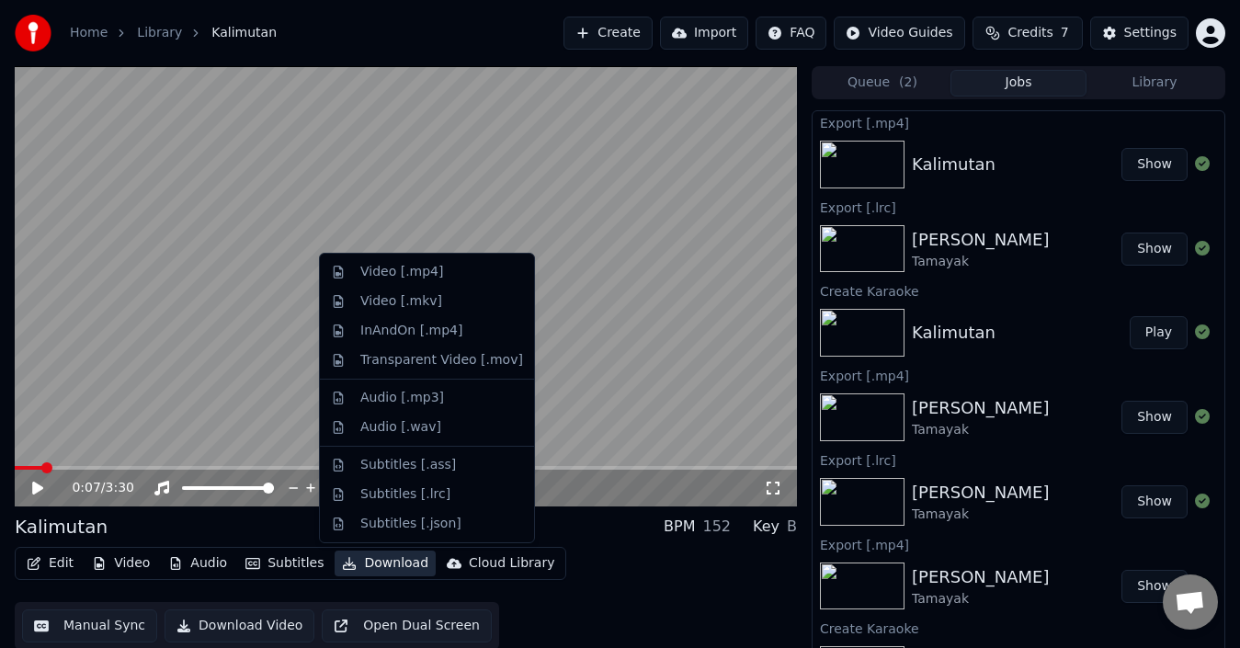
click at [388, 561] on button "Download" at bounding box center [385, 564] width 101 height 26
click at [433, 491] on div "Subtitles [.lrc]" at bounding box center [405, 494] width 90 height 18
